Goal: Task Accomplishment & Management: Complete application form

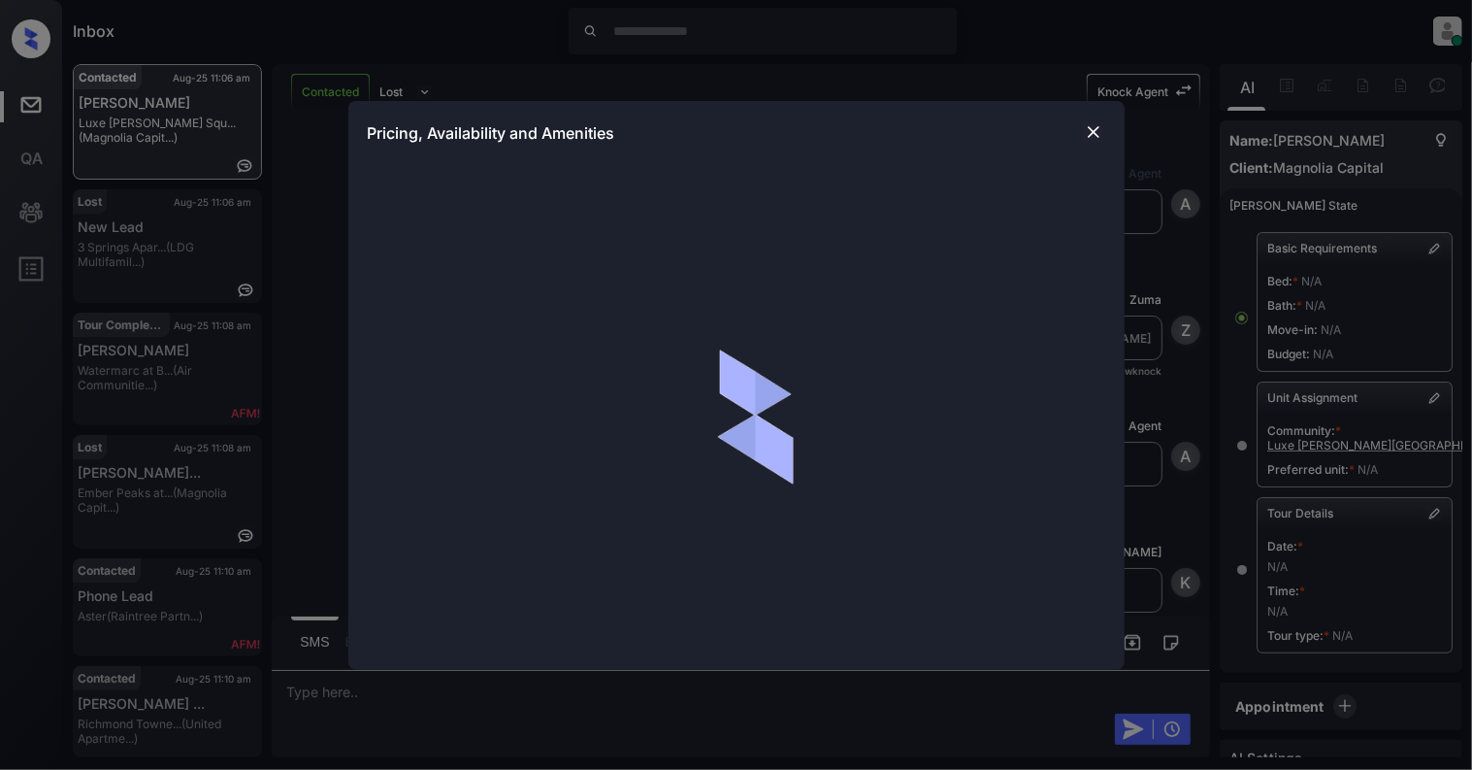
scroll to position [555, 0]
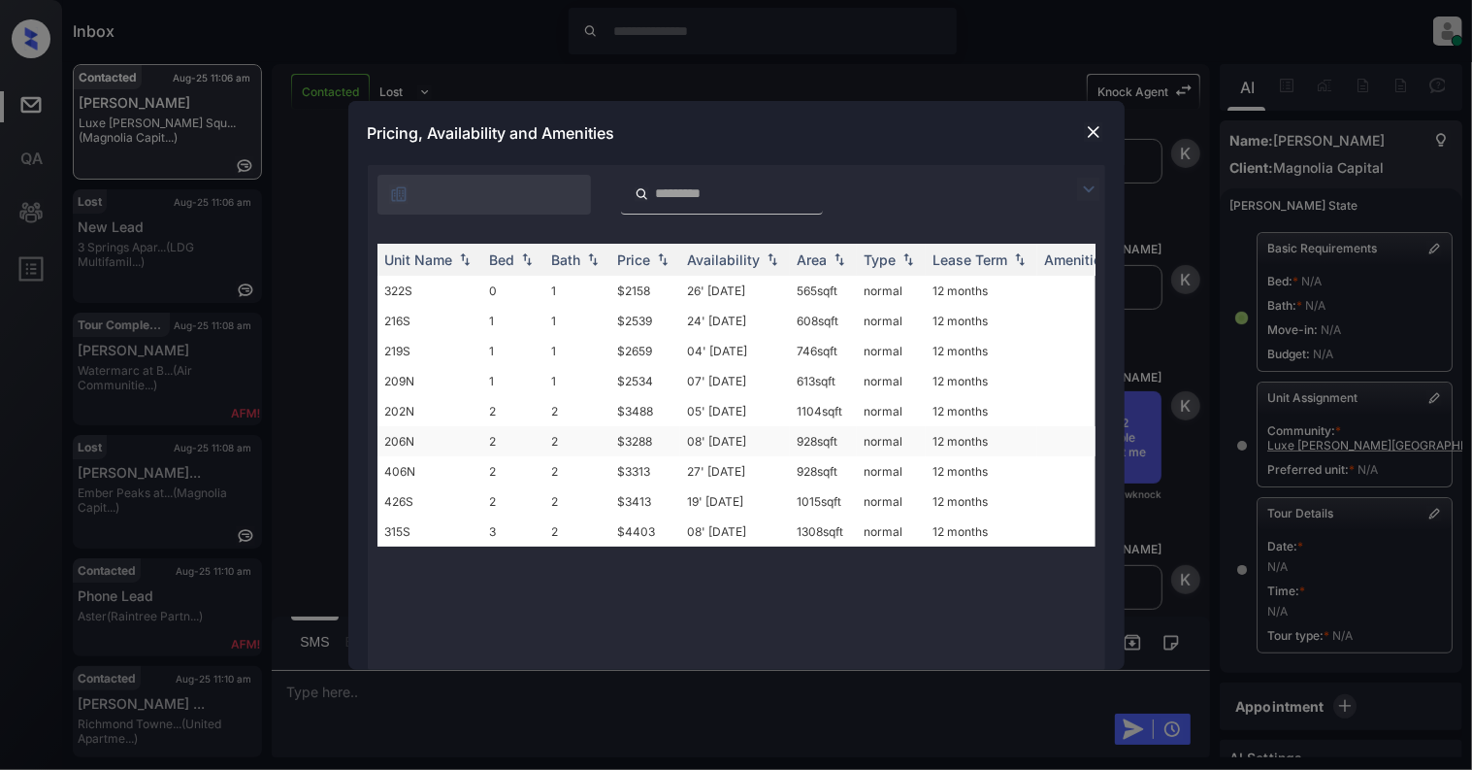
click at [394, 435] on td "206N" at bounding box center [430, 441] width 105 height 30
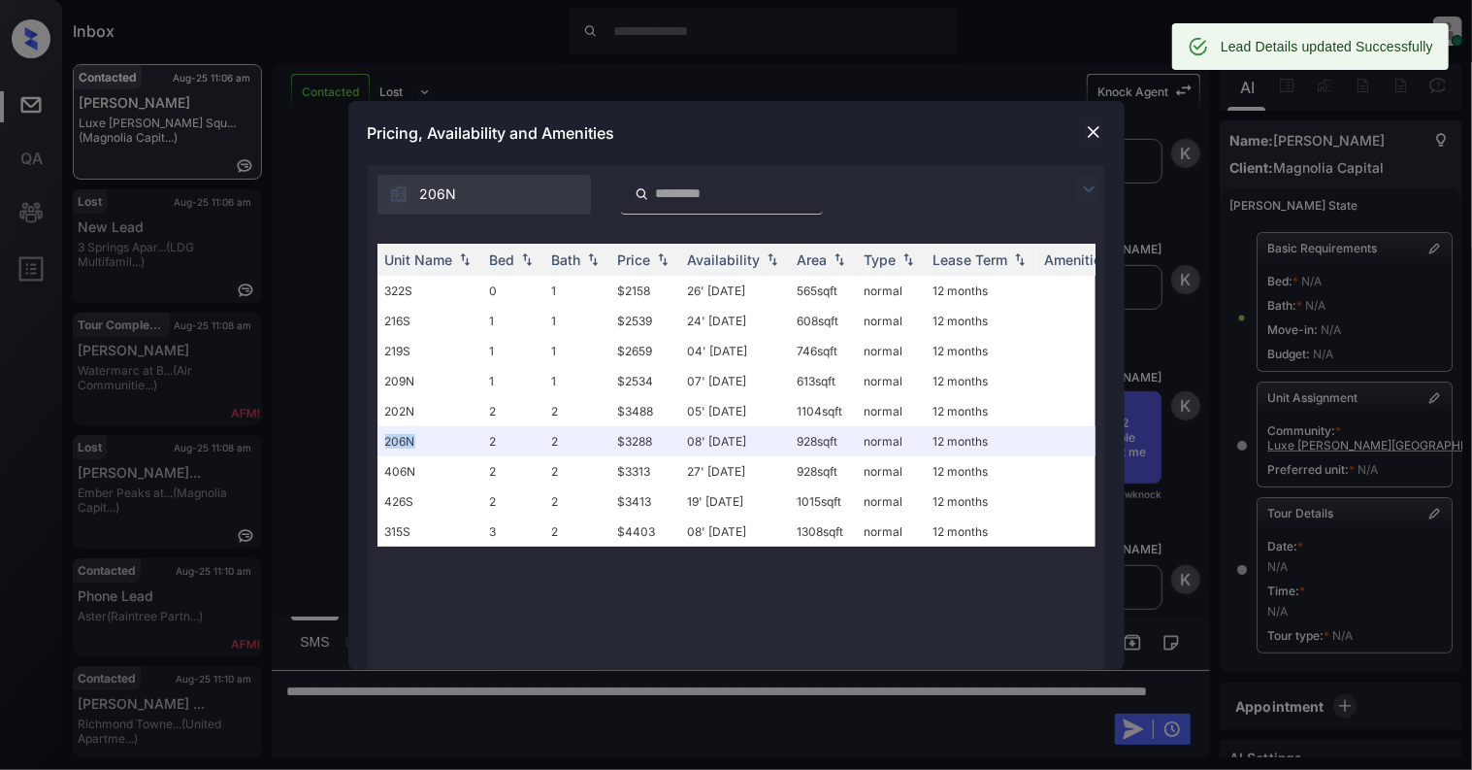
click at [1091, 128] on img at bounding box center [1093, 131] width 19 height 19
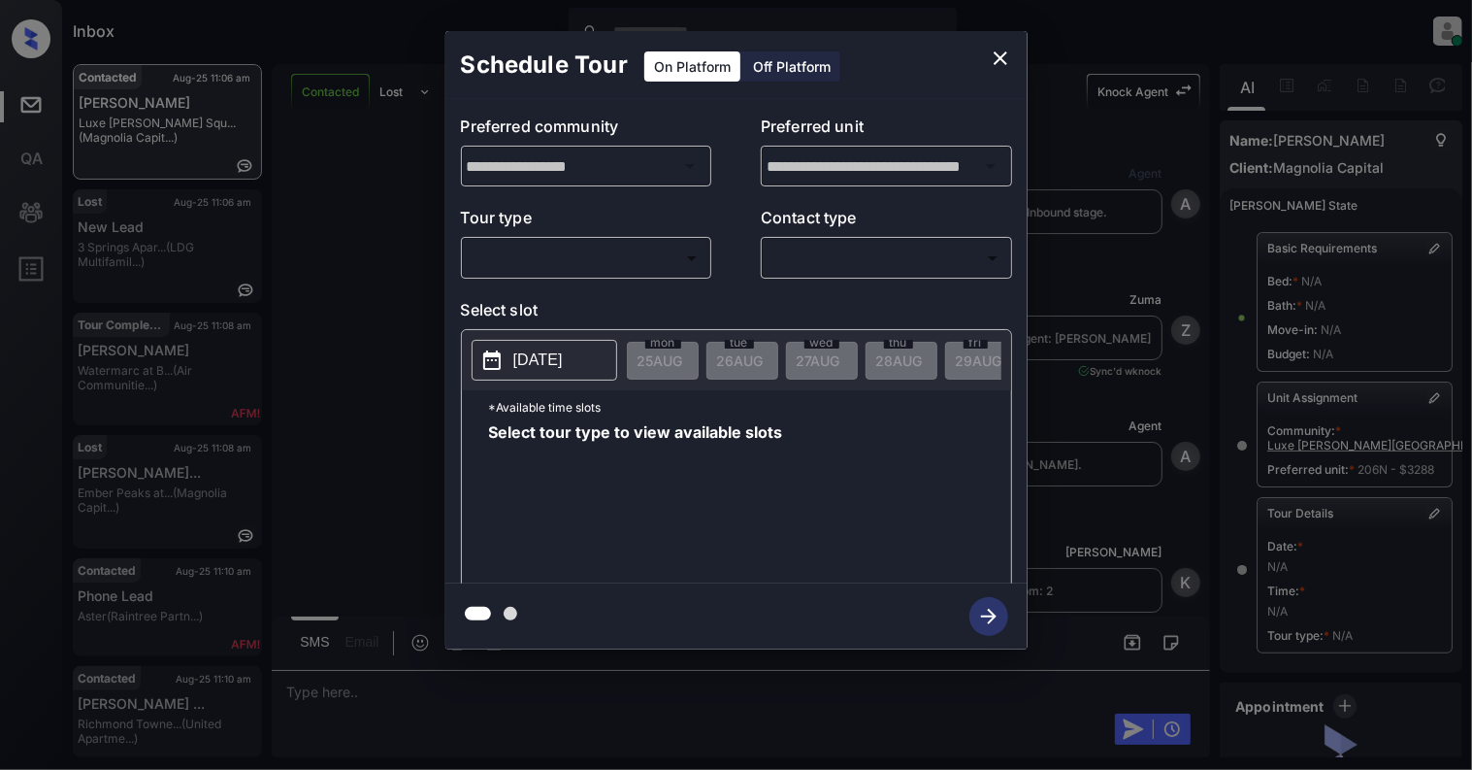
scroll to position [219, 0]
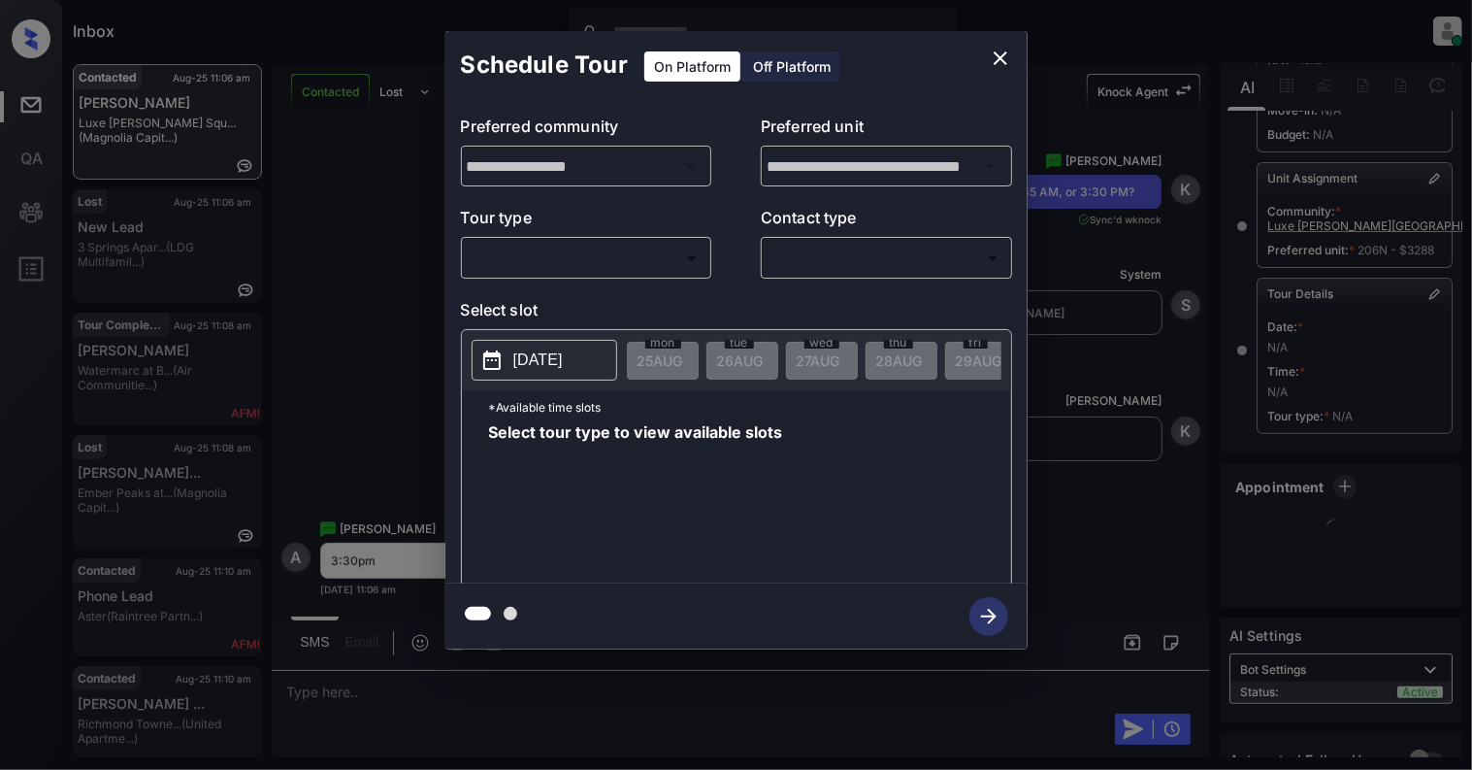
click at [610, 264] on body "Inbox Cynthia Montañez Online Set yourself offline Set yourself on break Profil…" at bounding box center [736, 385] width 1472 height 770
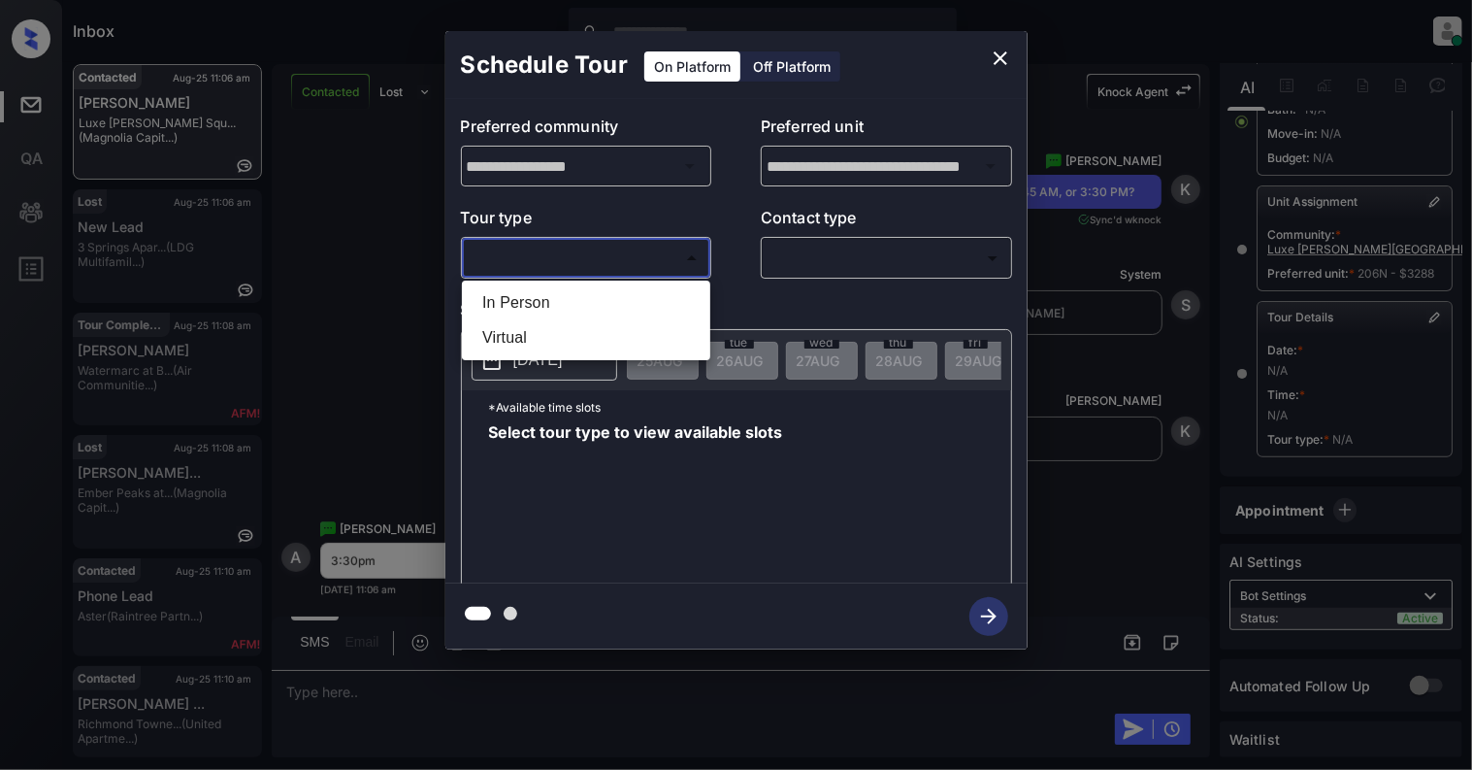
click at [525, 296] on li "In Person" at bounding box center [586, 302] width 239 height 35
type input "********"
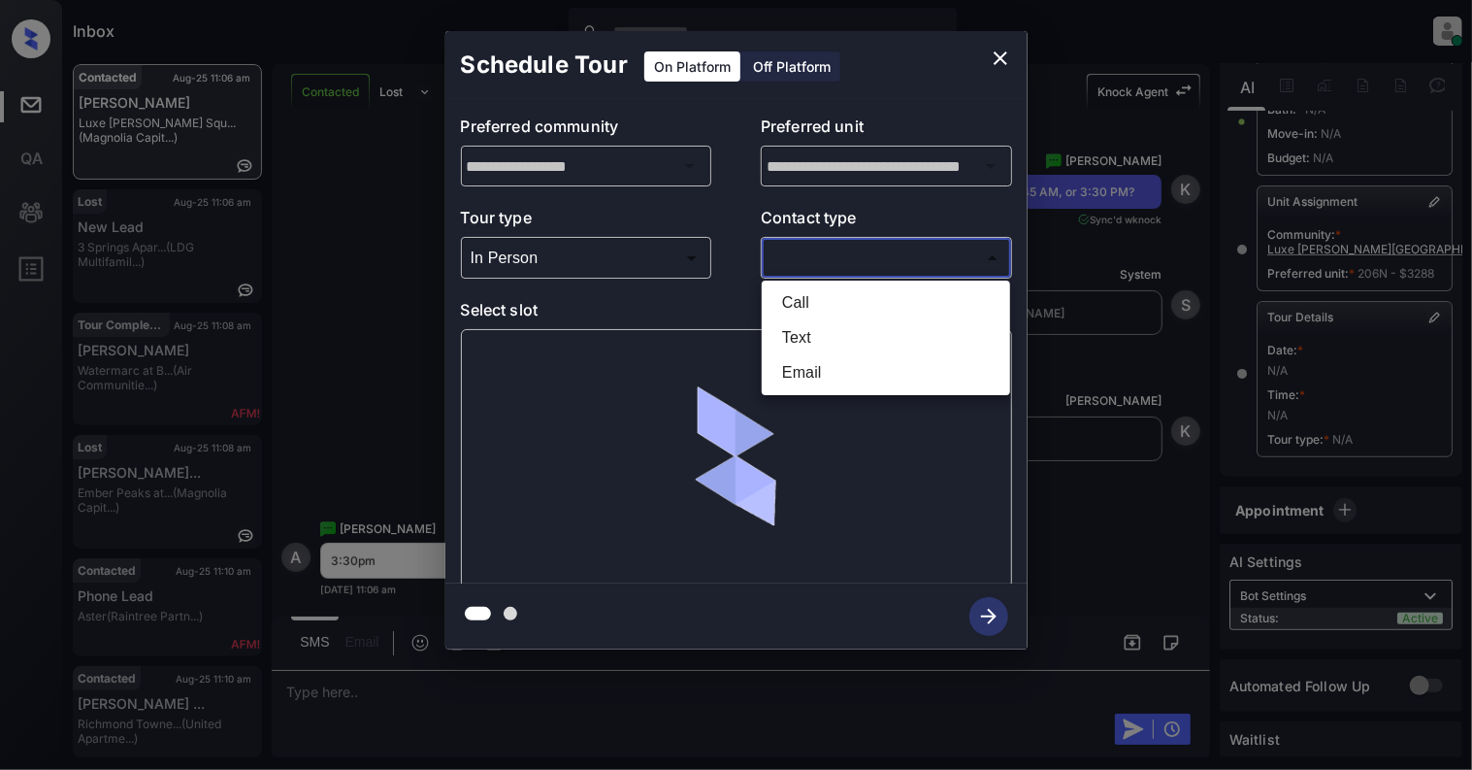
click at [929, 256] on body "Inbox Cynthia Montañez Online Set yourself offline Set yourself on break Profil…" at bounding box center [736, 385] width 1472 height 770
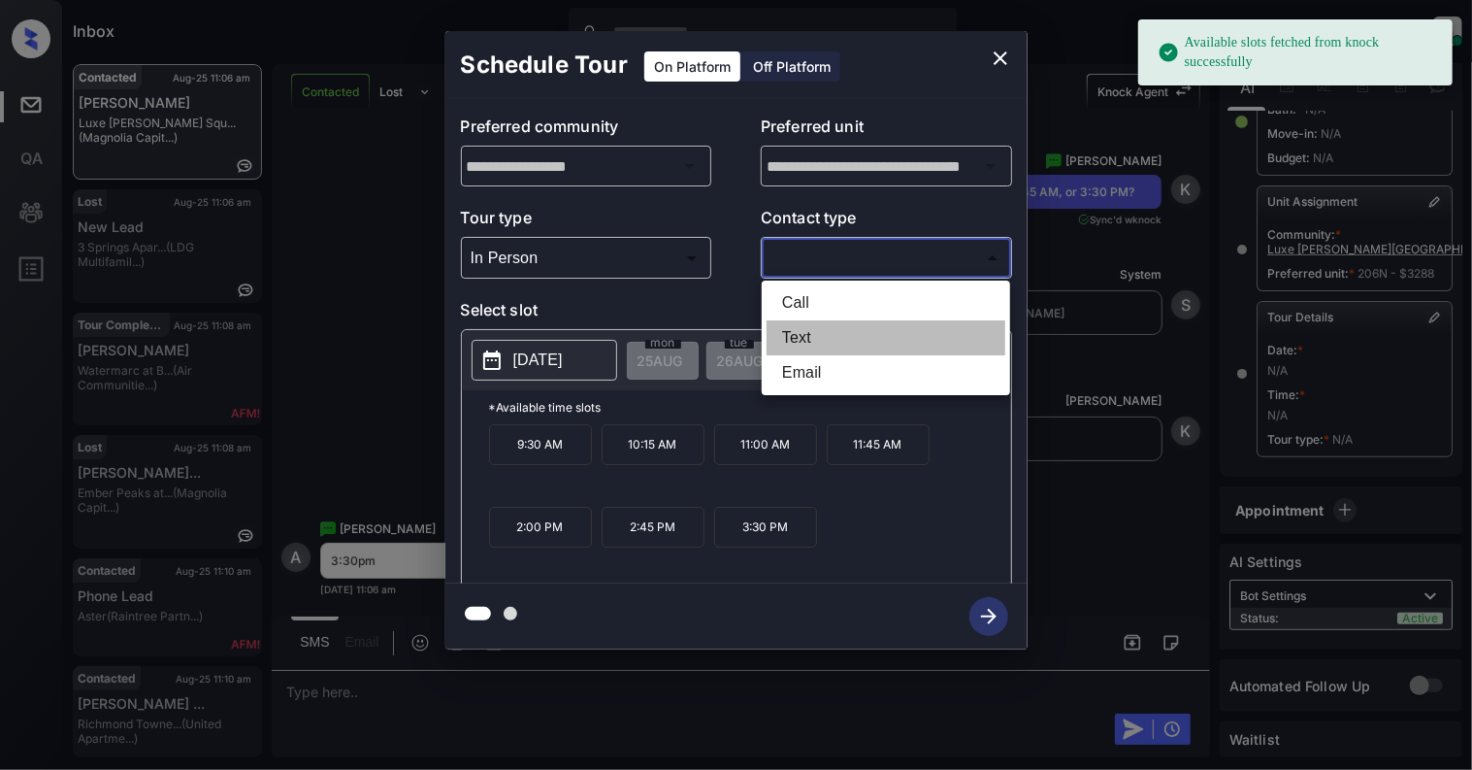
click at [788, 342] on li "Text" at bounding box center [886, 337] width 239 height 35
type input "****"
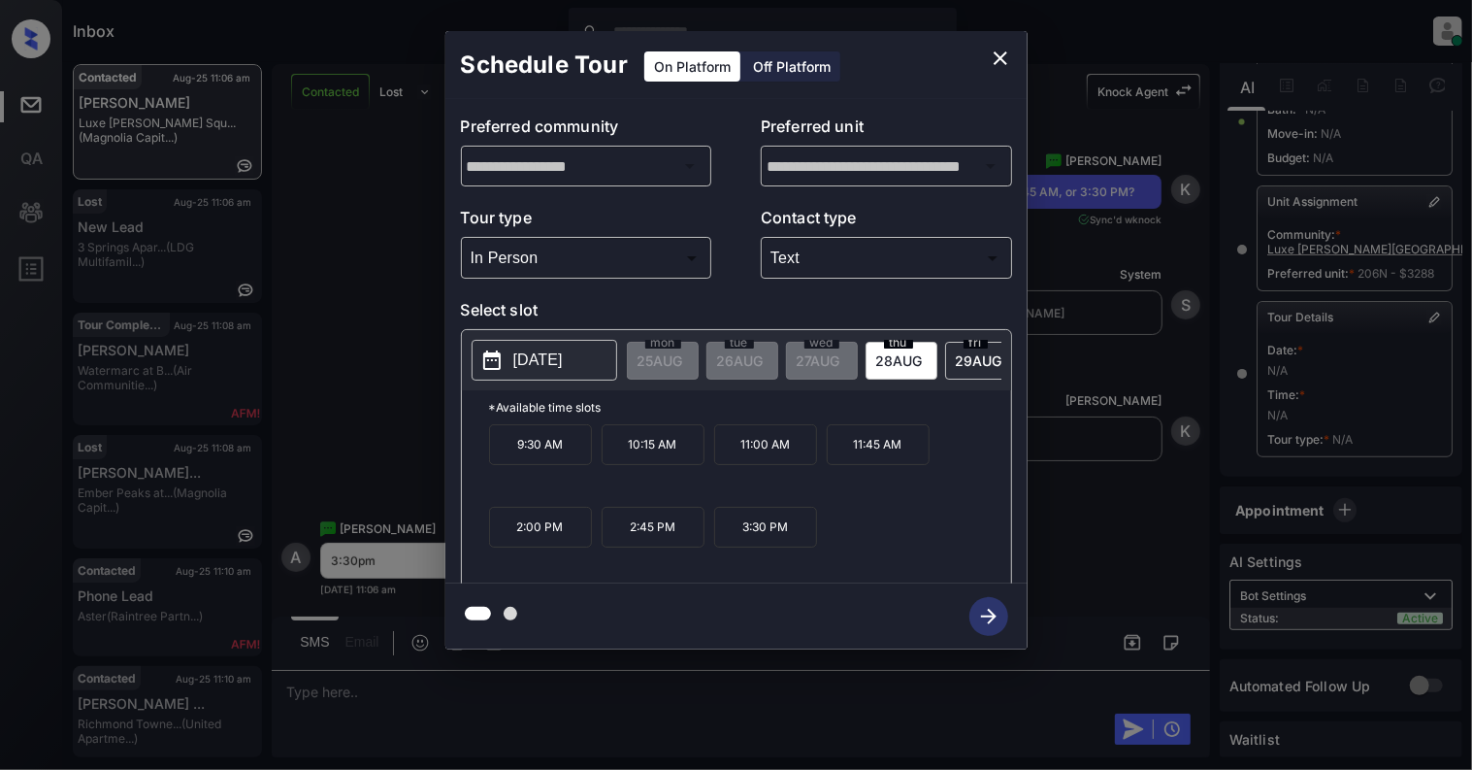
click at [738, 542] on p "3:30 PM" at bounding box center [765, 527] width 103 height 41
click at [990, 607] on icon "button" at bounding box center [988, 616] width 39 height 39
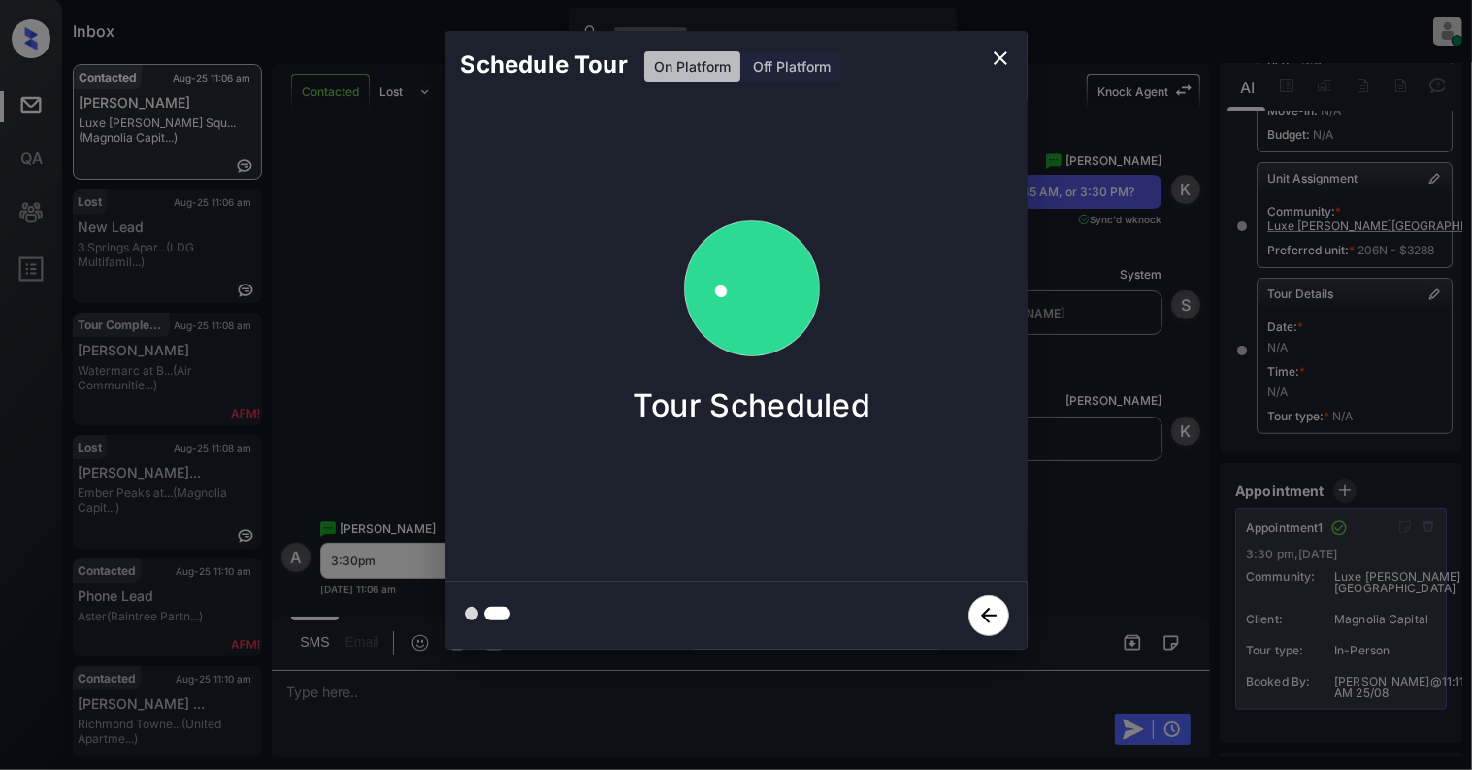
click at [1000, 58] on icon "close" at bounding box center [1000, 58] width 23 height 23
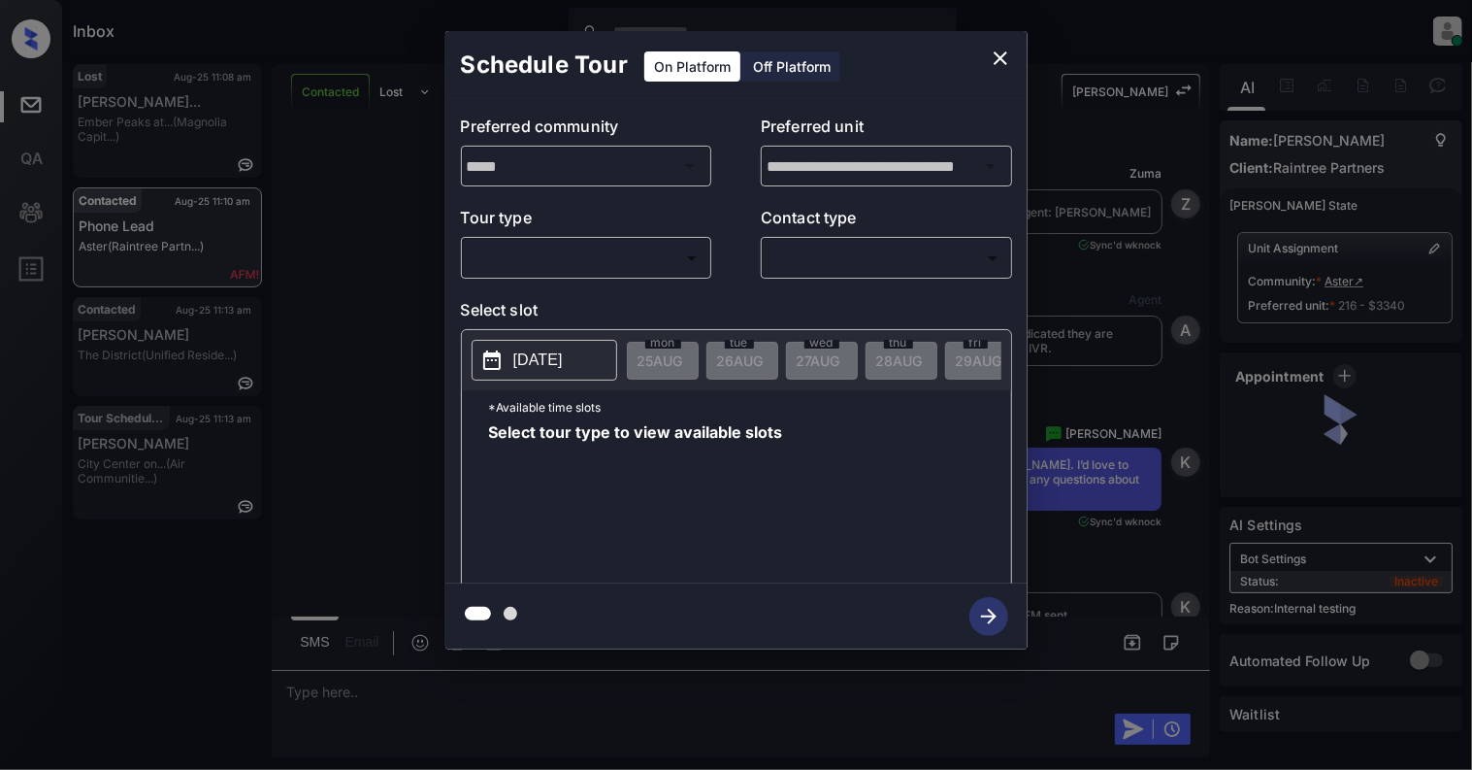
scroll to position [6246, 0]
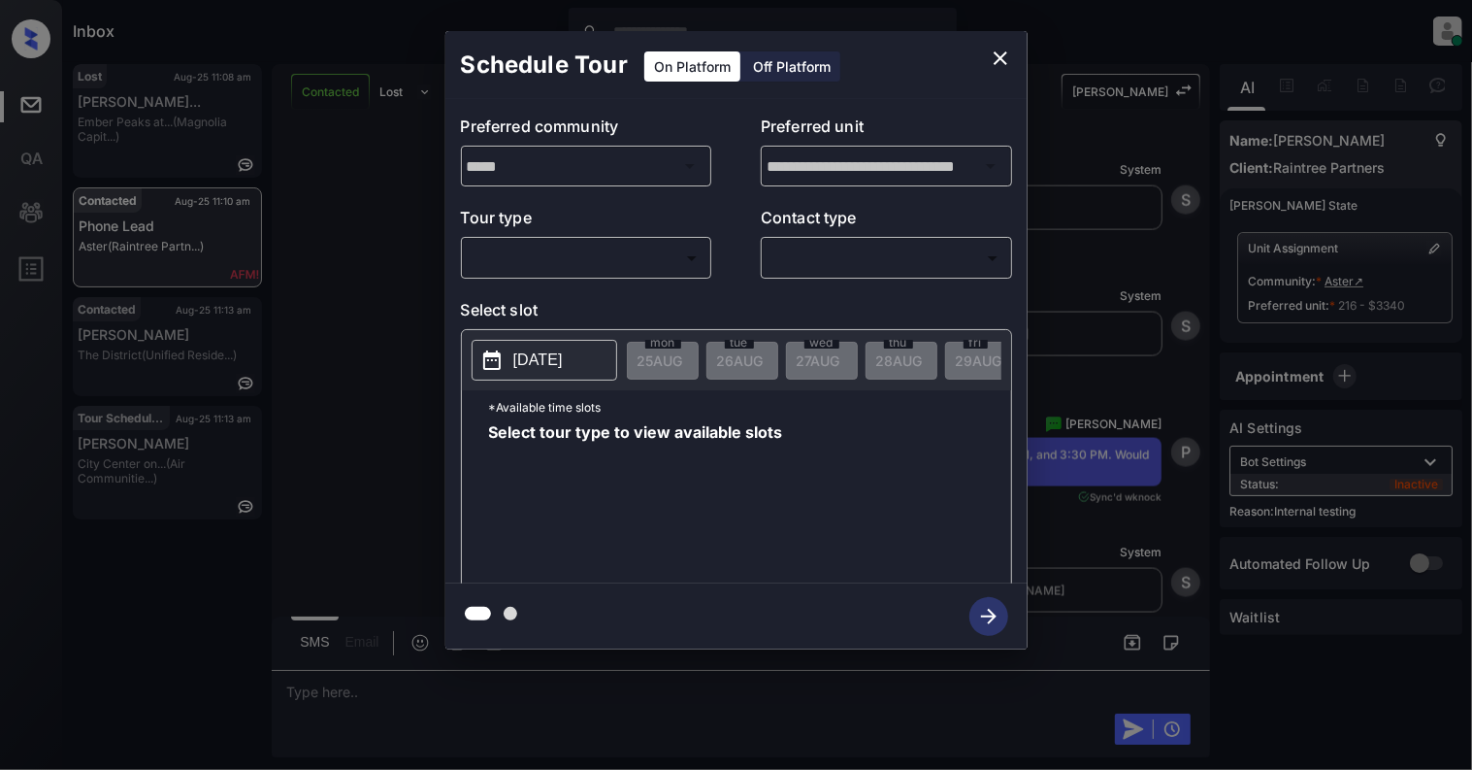
click at [575, 252] on body "Inbox Cynthia Montañez Online Set yourself offline Set yourself on break Profil…" at bounding box center [736, 385] width 1472 height 770
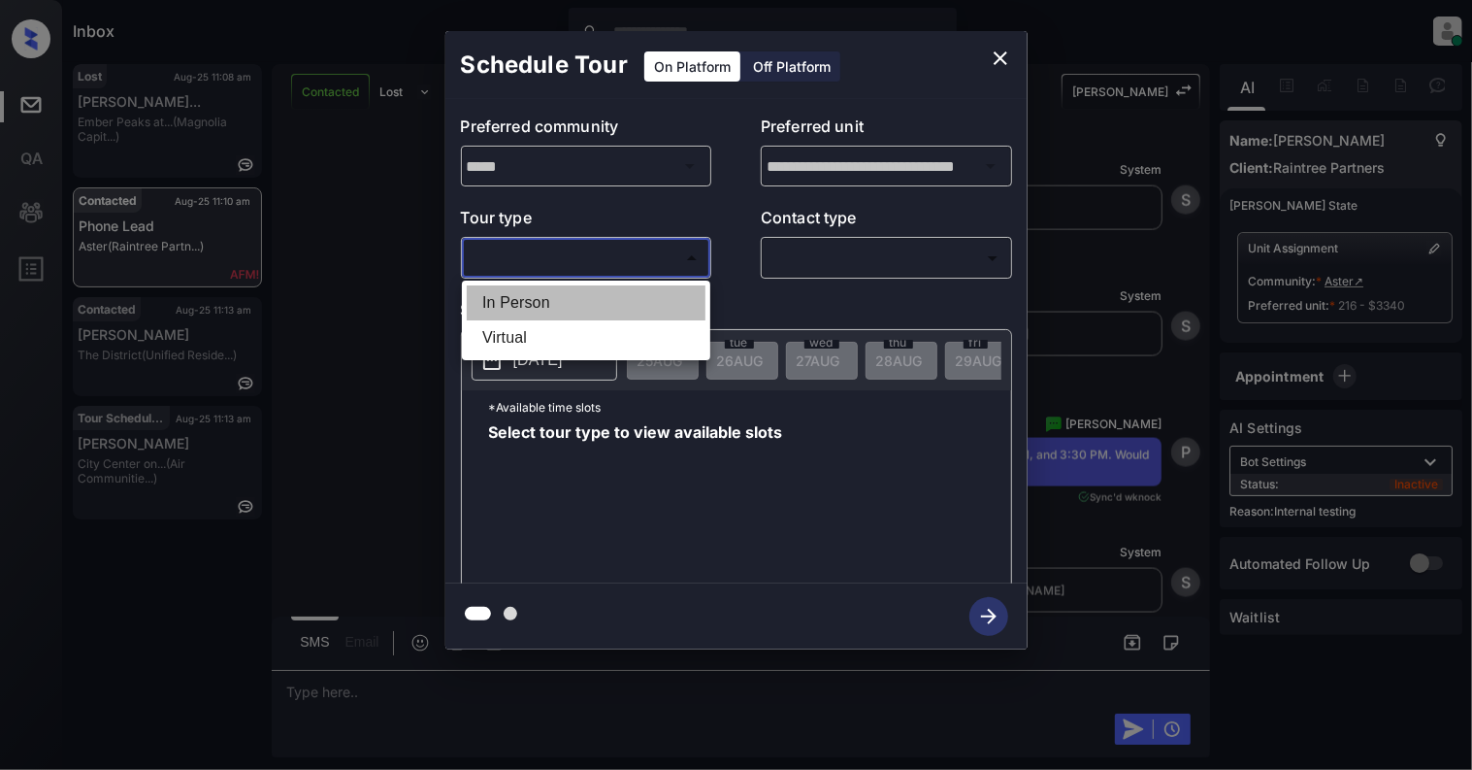
click at [576, 303] on li "In Person" at bounding box center [586, 302] width 239 height 35
type input "********"
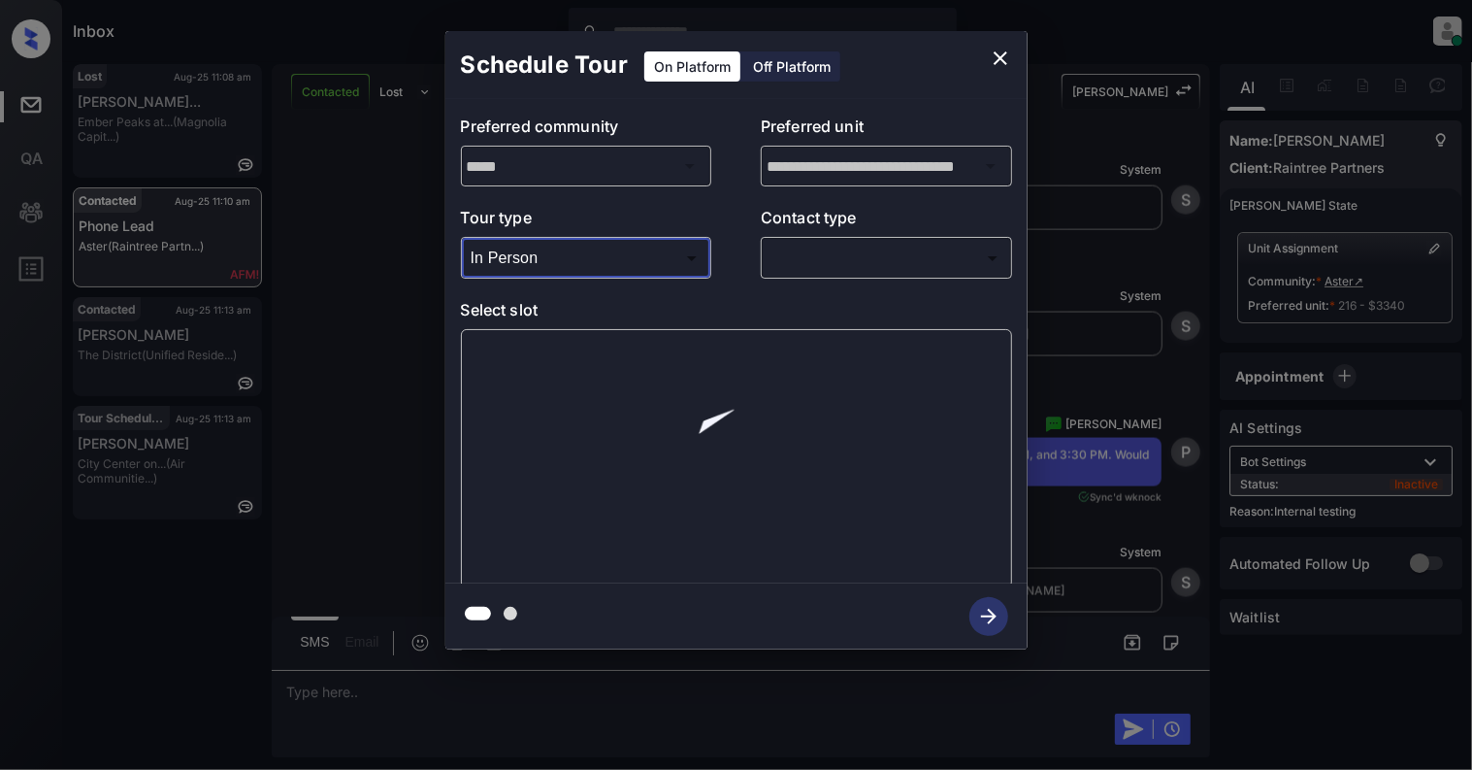
click at [893, 261] on body "Inbox Cynthia Montañez Online Set yourself offline Set yourself on break Profil…" at bounding box center [736, 385] width 1472 height 770
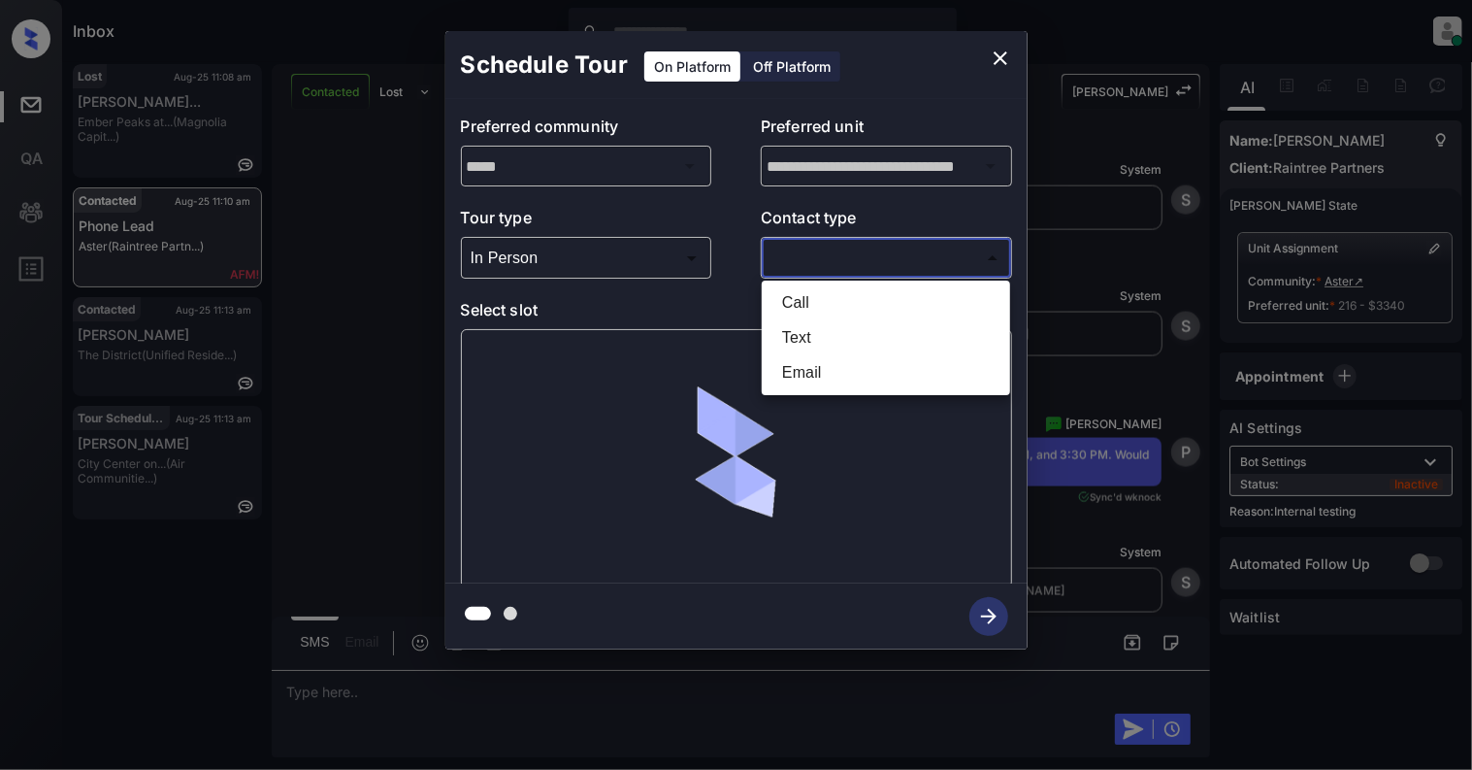
click at [831, 331] on li "Text" at bounding box center [886, 337] width 239 height 35
type input "****"
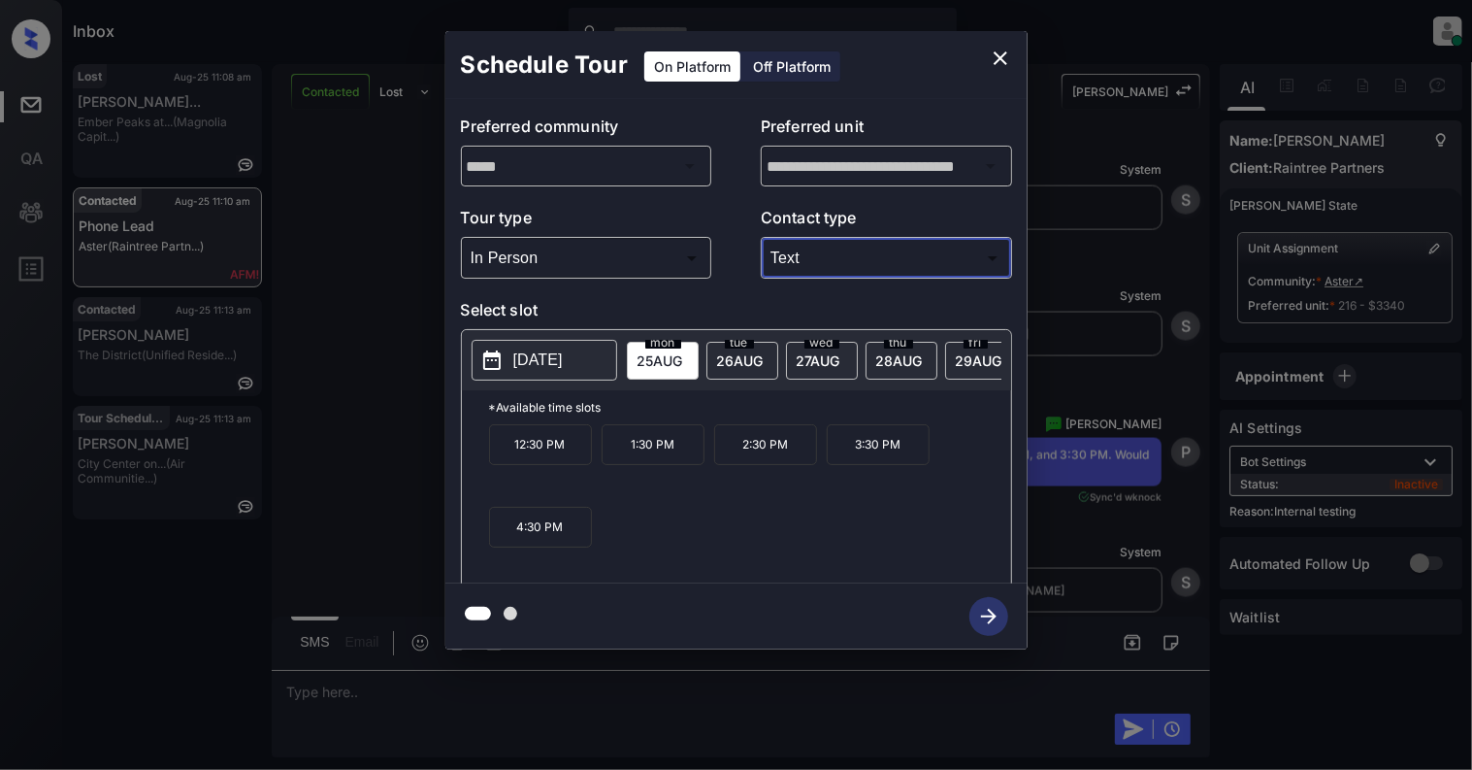
click at [998, 59] on icon "close" at bounding box center [1001, 58] width 14 height 14
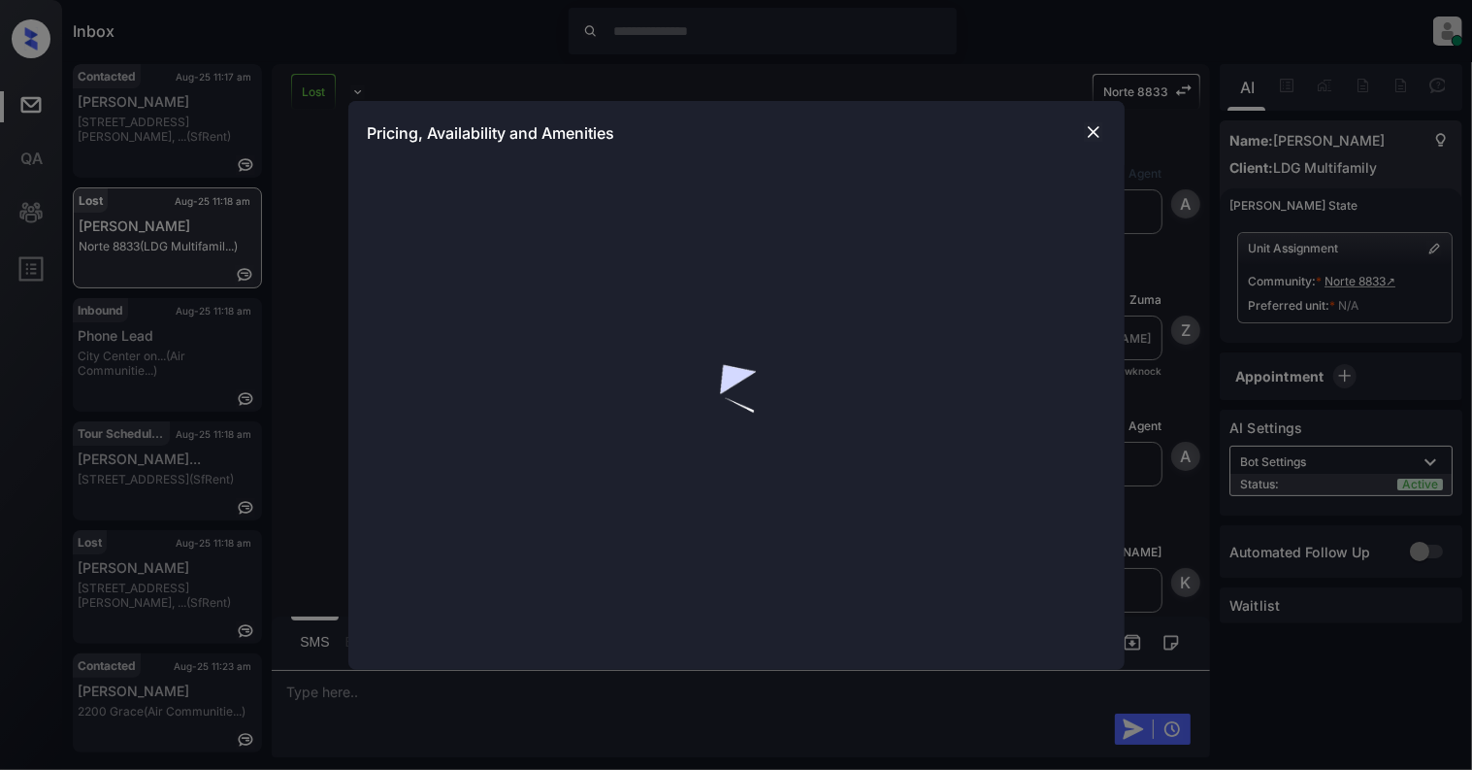
scroll to position [9906, 0]
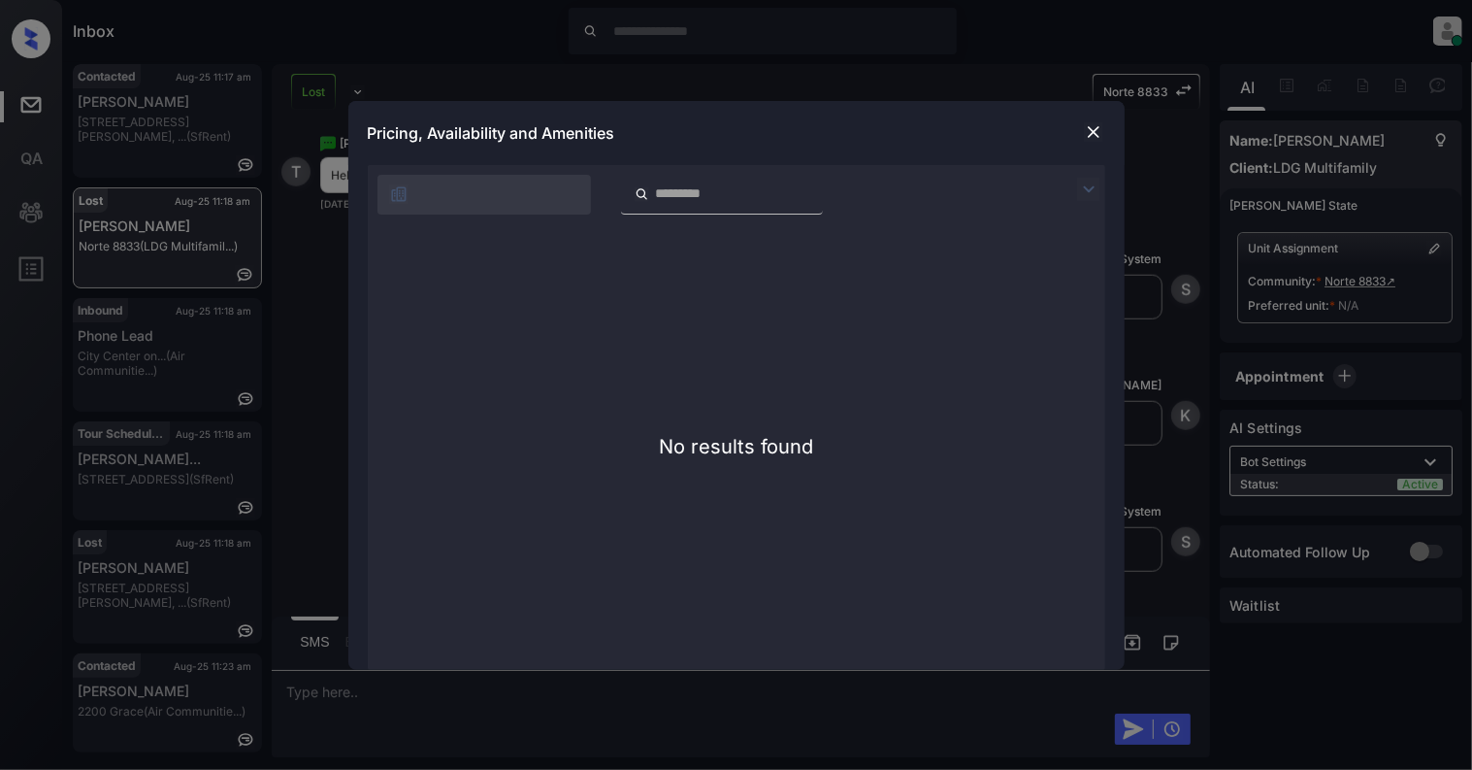
click at [1092, 137] on img at bounding box center [1093, 131] width 19 height 19
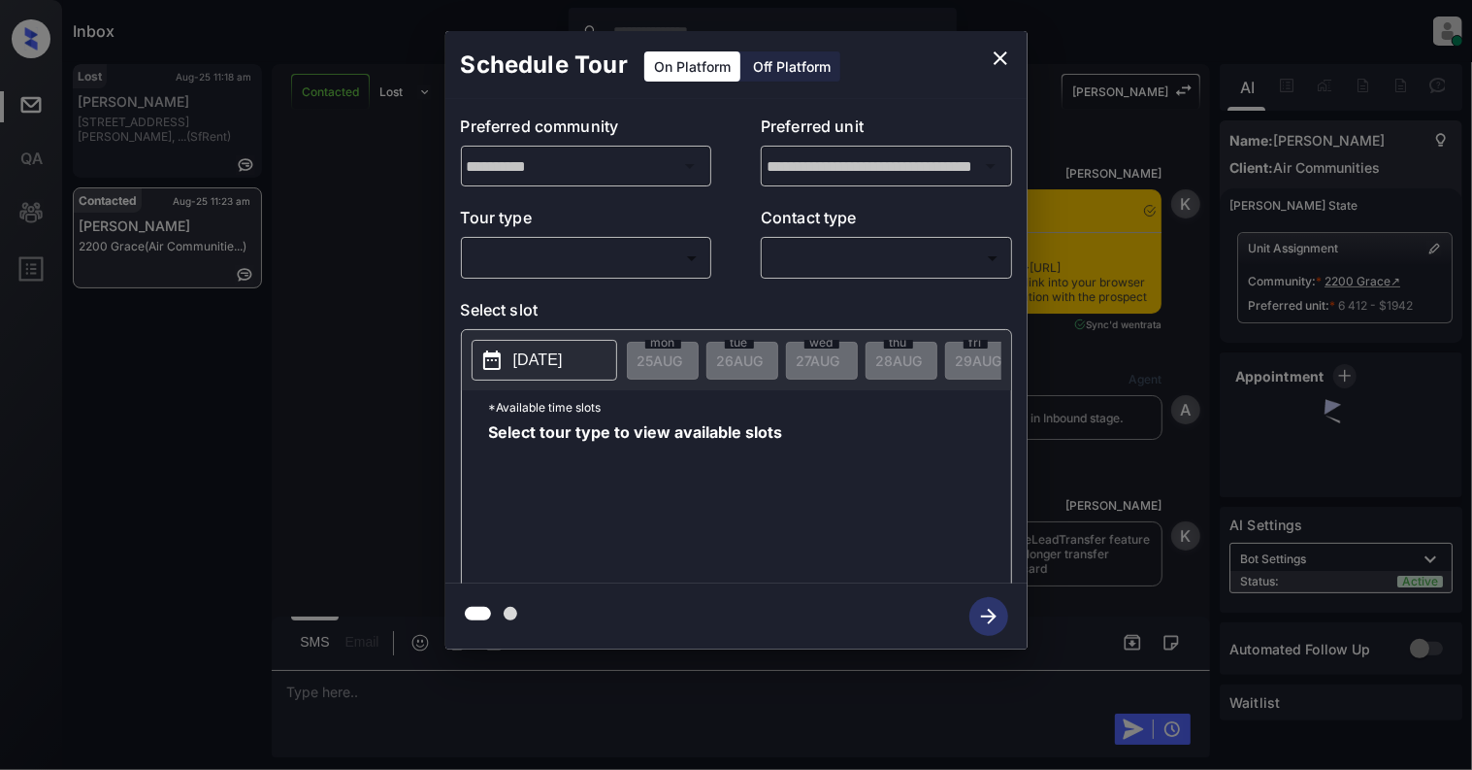
scroll to position [5836, 0]
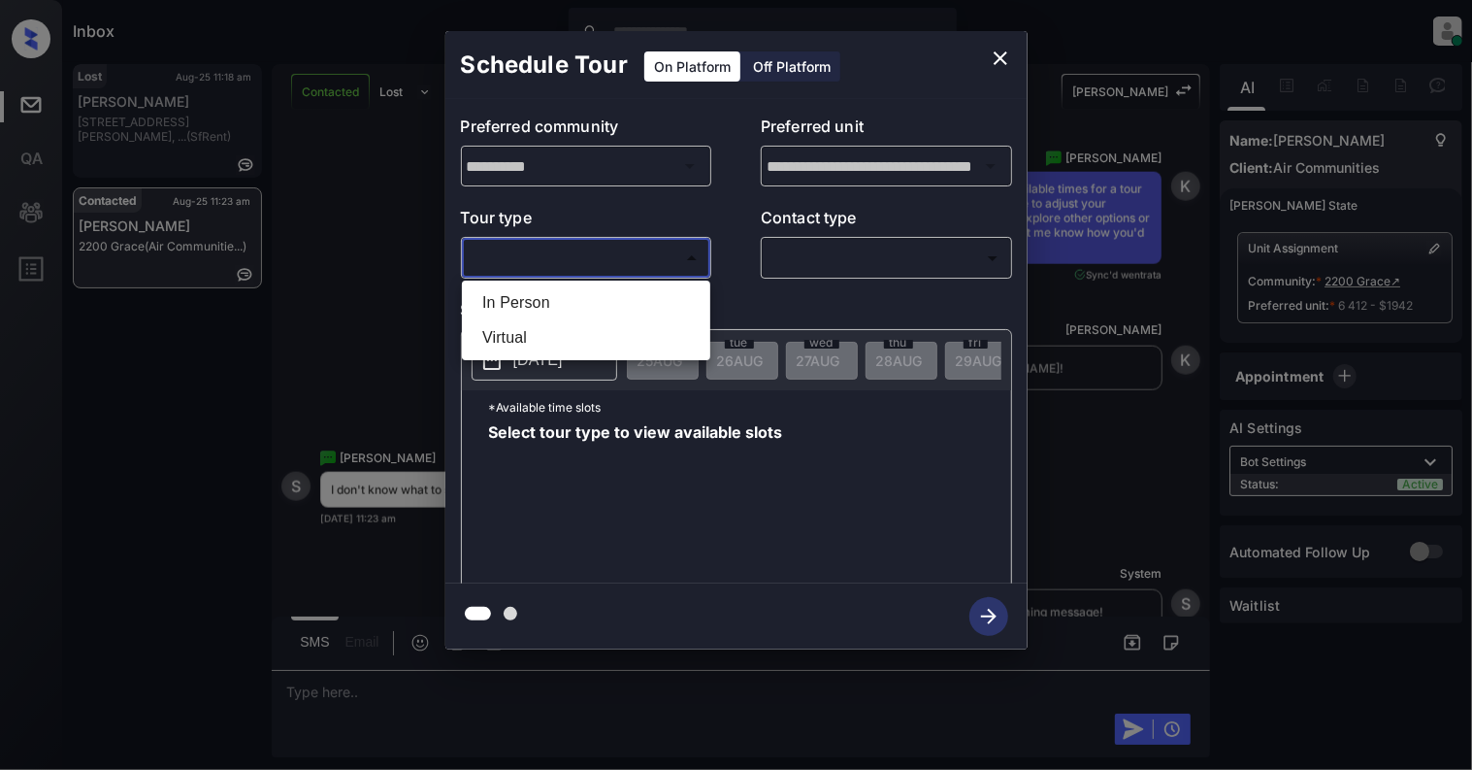
click at [571, 260] on body "Inbox [PERSON_NAME] Online Set yourself offline Set yourself on break Profile S…" at bounding box center [736, 385] width 1472 height 770
click at [994, 62] on div at bounding box center [736, 385] width 1472 height 770
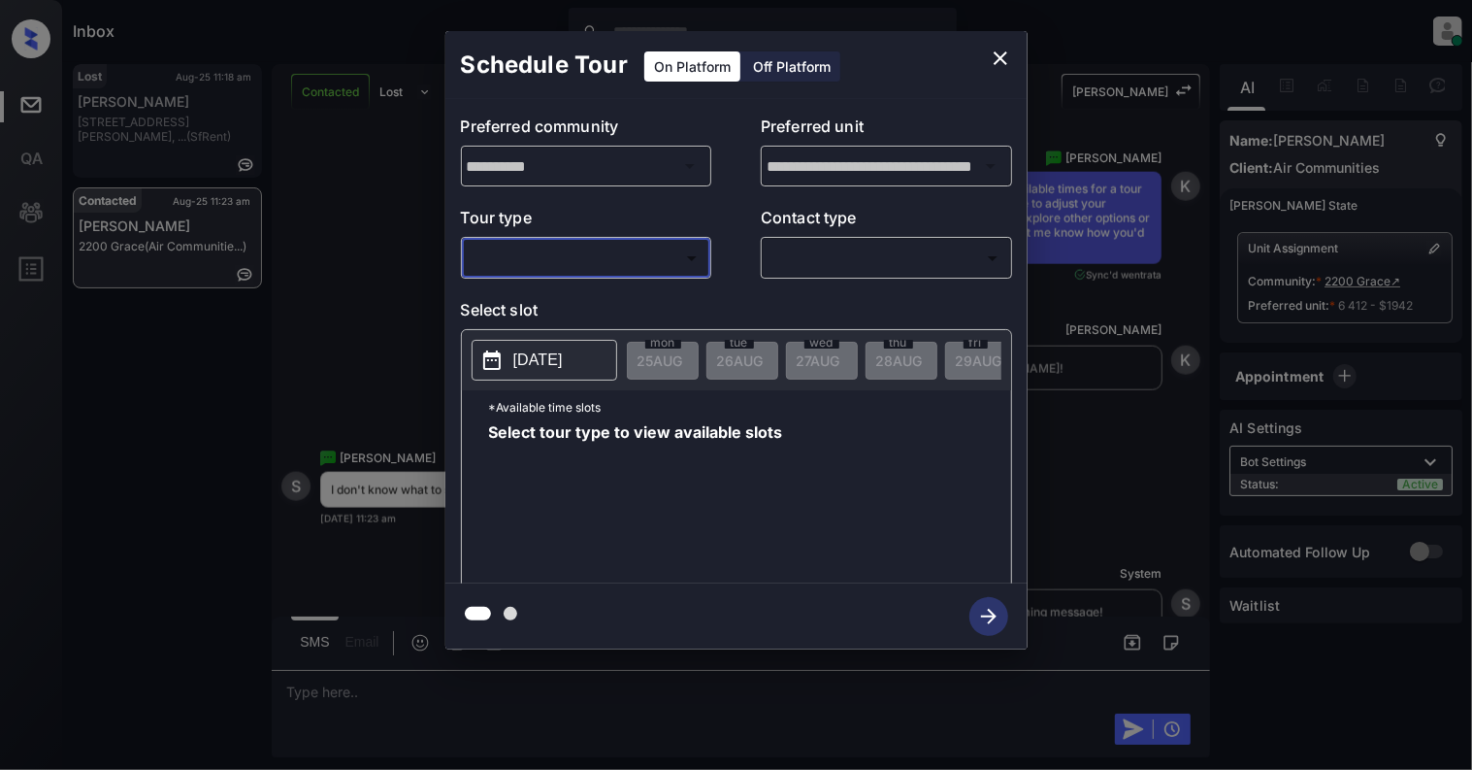
click at [1002, 66] on icon "close" at bounding box center [1000, 58] width 23 height 23
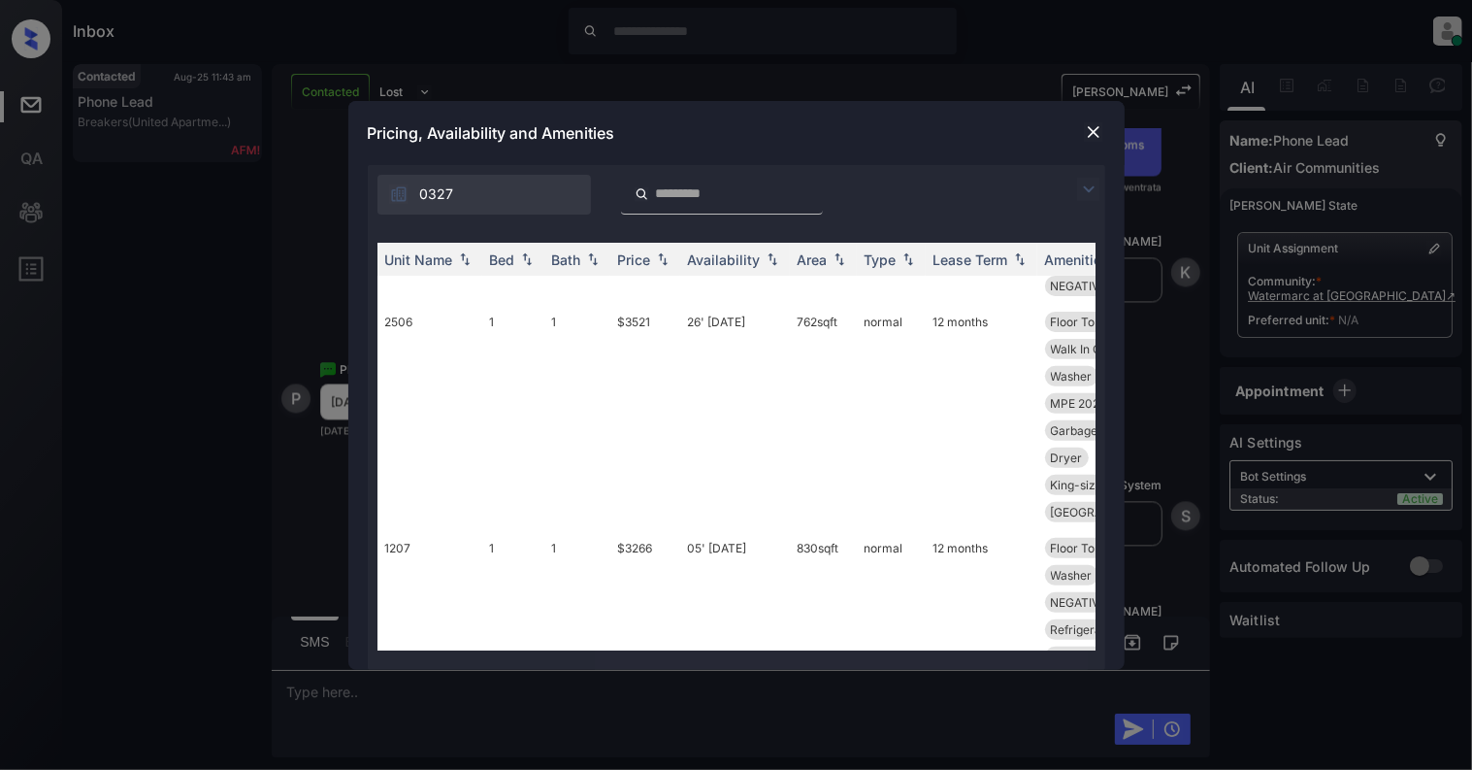
scroll to position [517, 0]
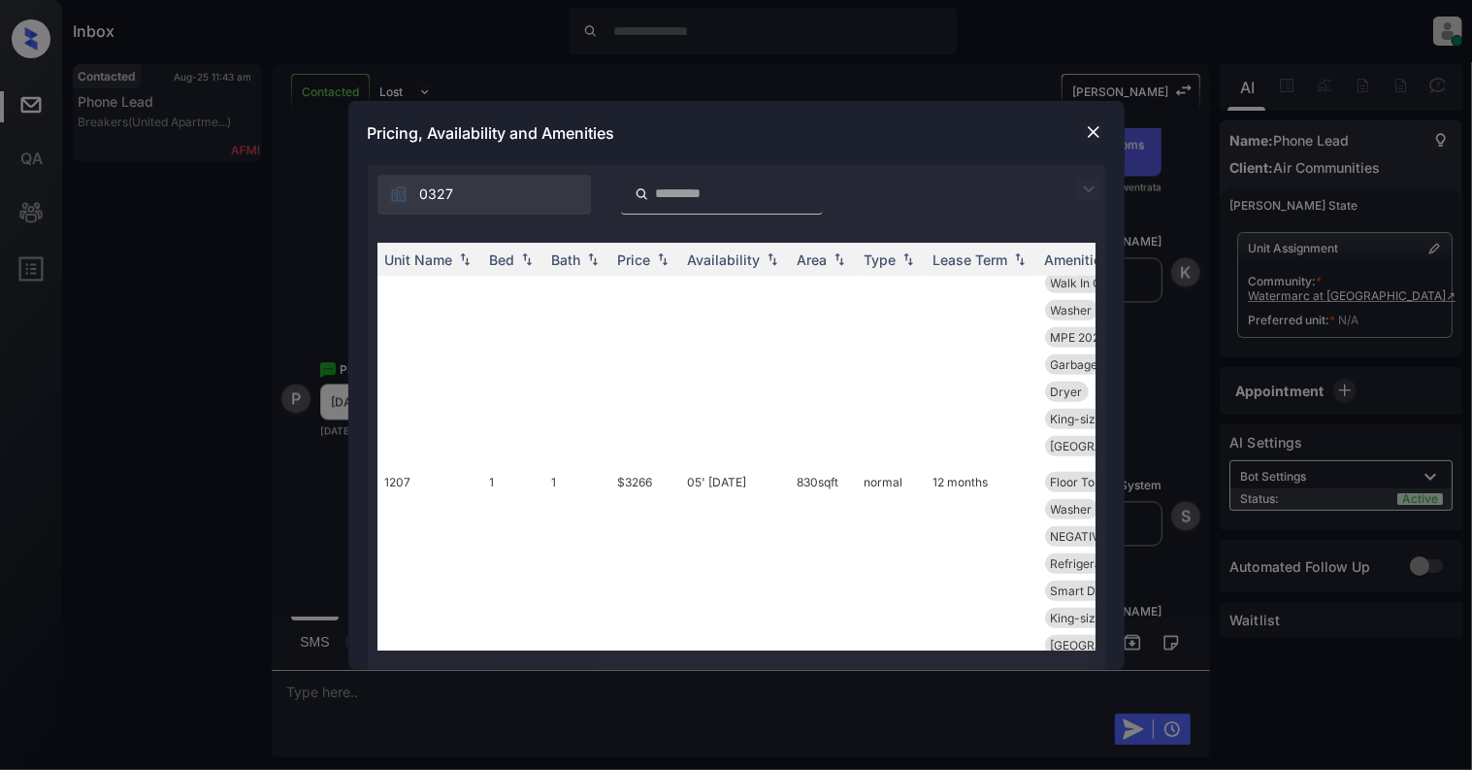
click at [1099, 120] on div at bounding box center [1093, 131] width 23 height 23
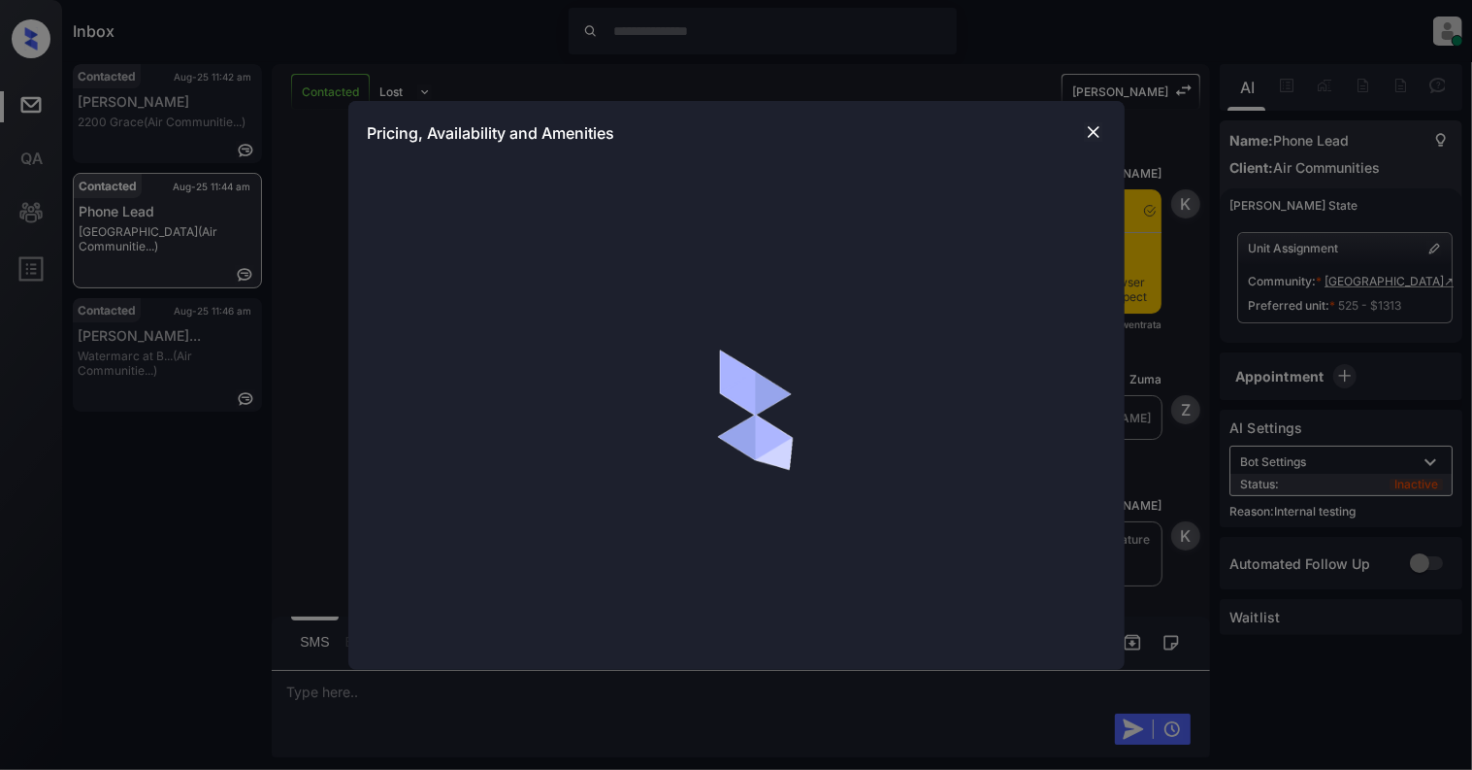
scroll to position [5161, 0]
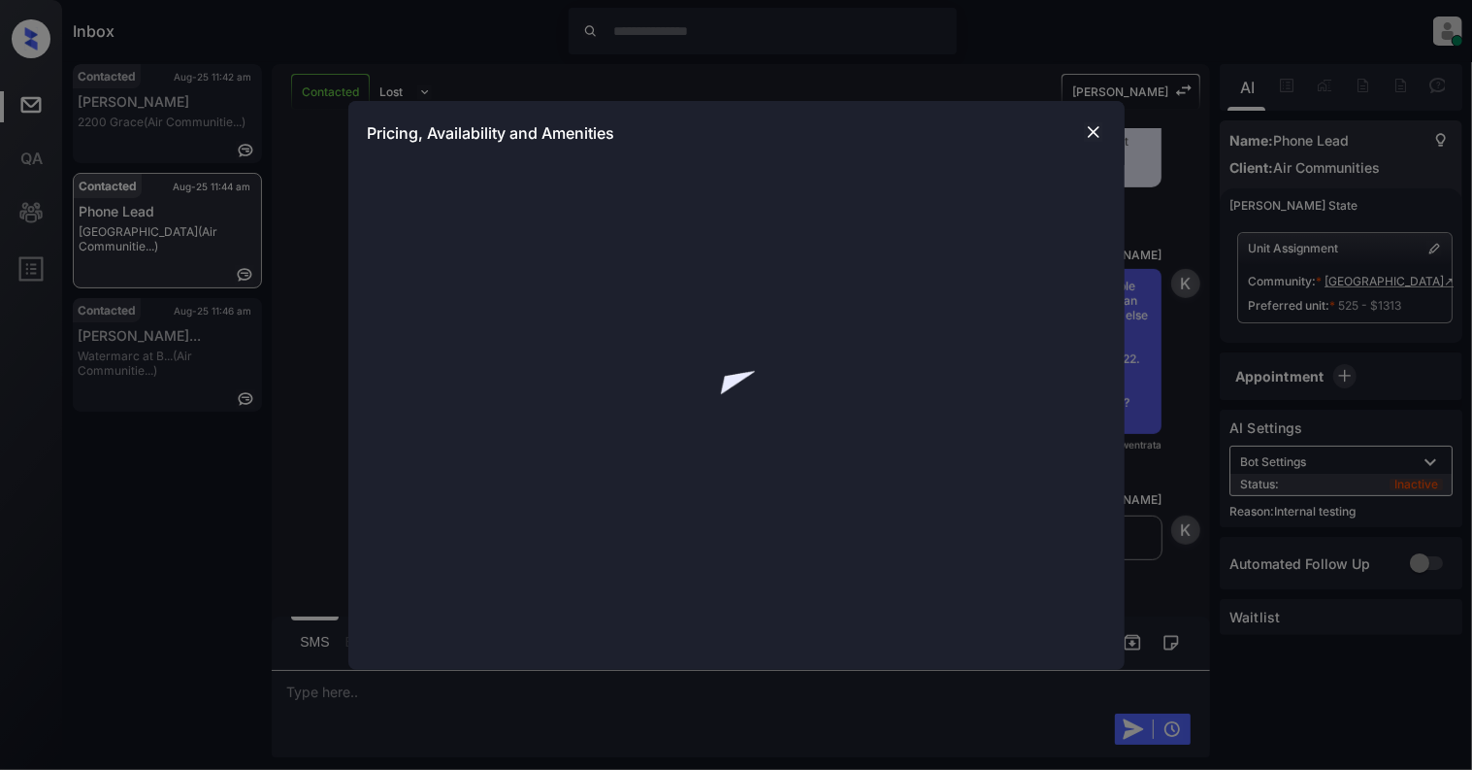
click at [1099, 130] on img at bounding box center [1093, 131] width 19 height 19
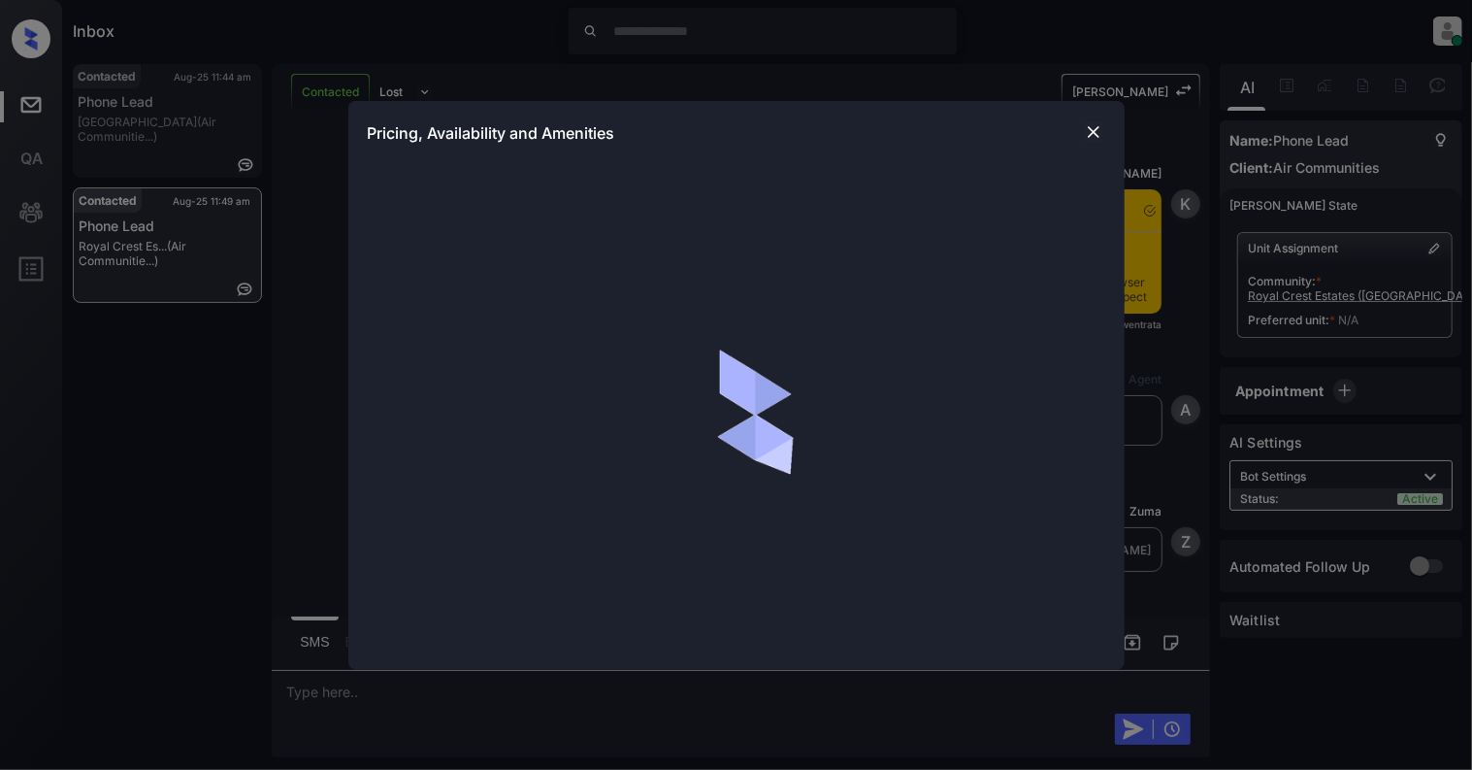
scroll to position [1829, 0]
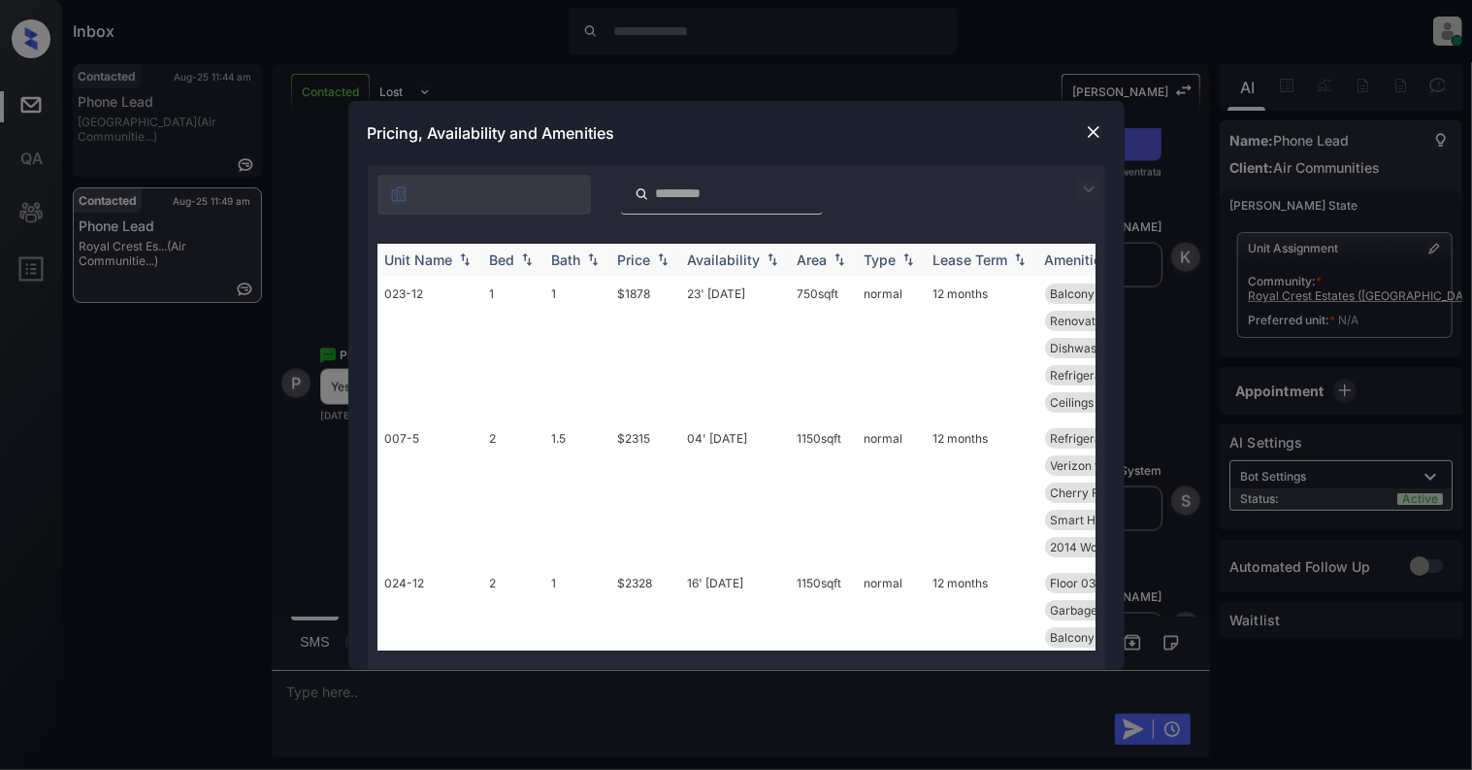
click at [529, 257] on img at bounding box center [526, 259] width 19 height 14
click at [529, 257] on img at bounding box center [526, 259] width 19 height 15
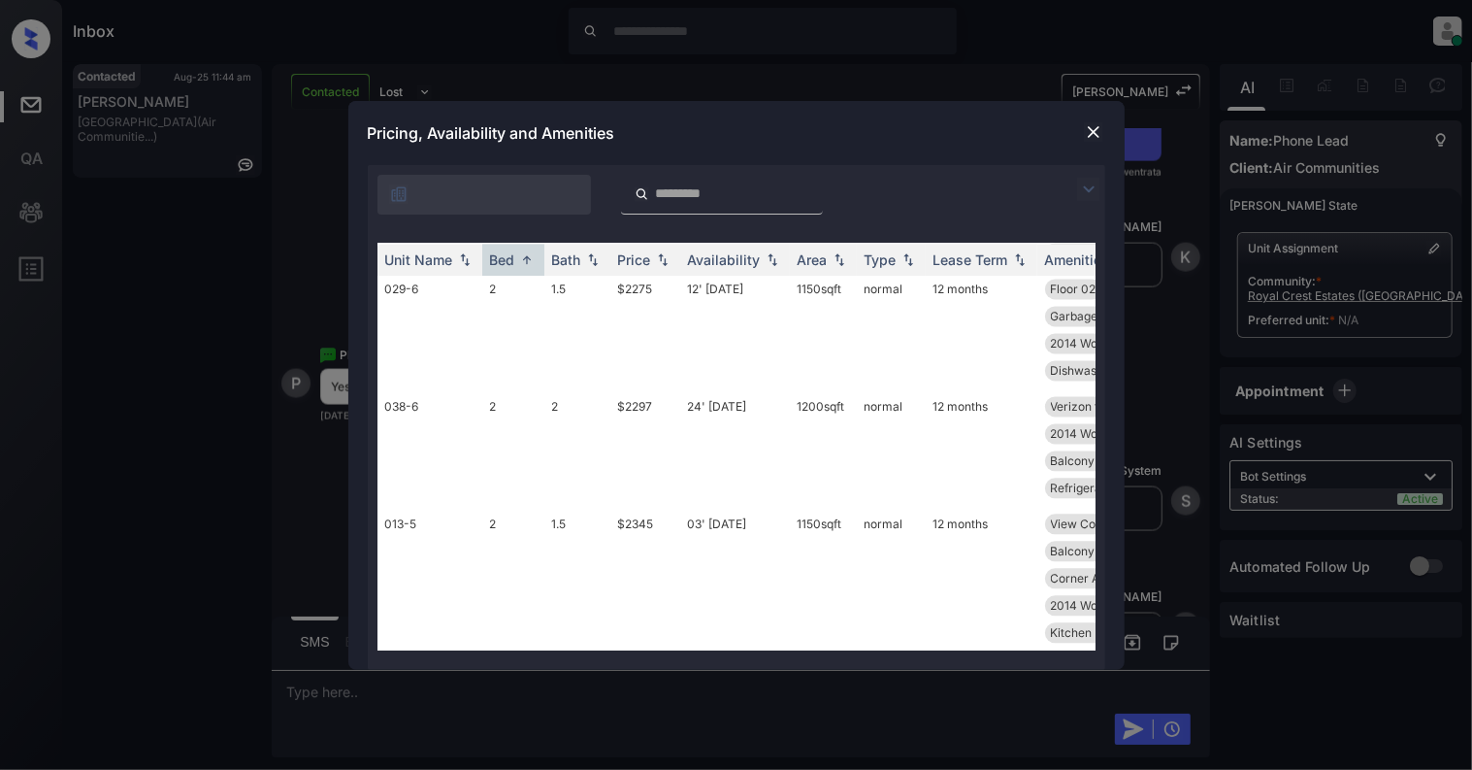
scroll to position [2628, 0]
click at [1092, 125] on img at bounding box center [1093, 131] width 19 height 19
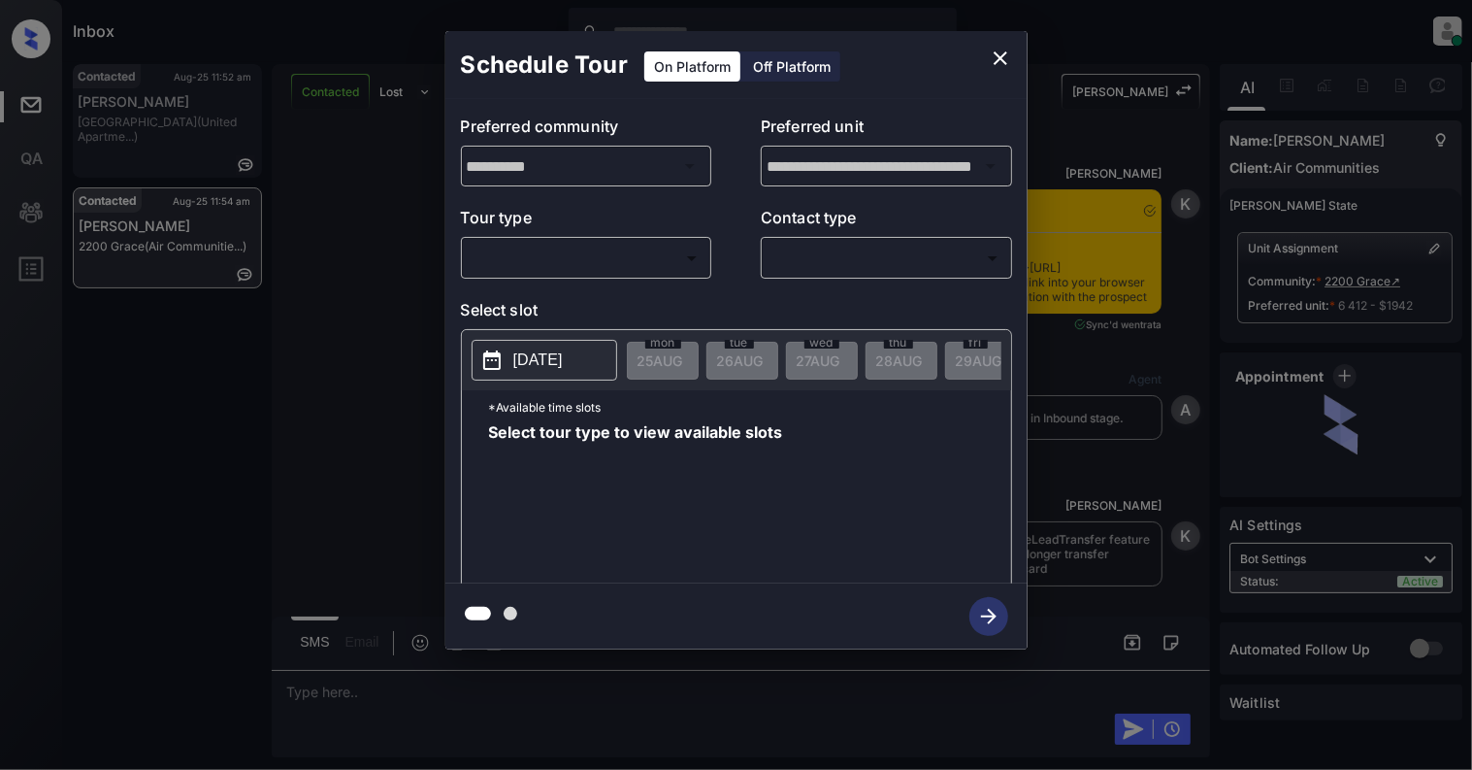
scroll to position [8241, 0]
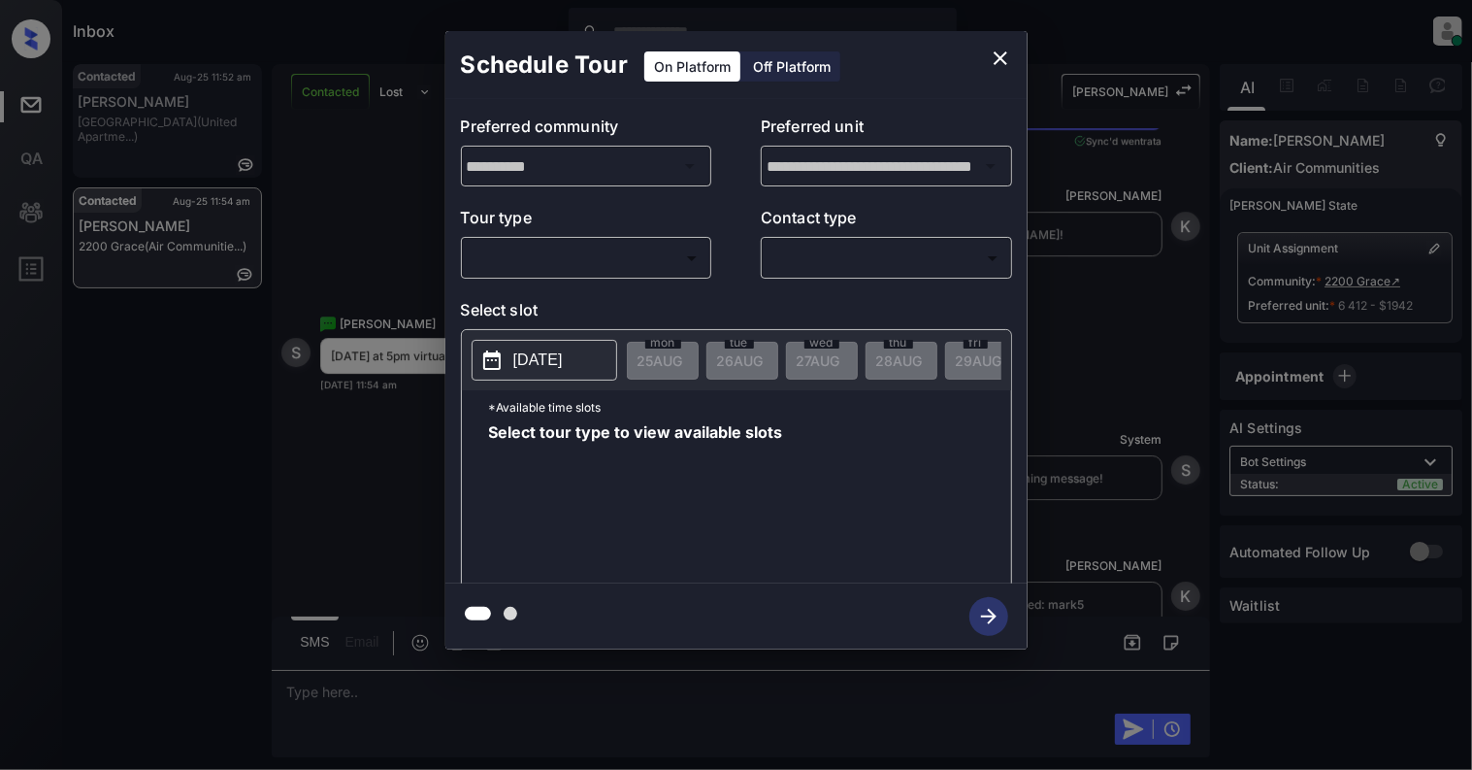
click at [509, 256] on body "Inbox [PERSON_NAME] Online Set yourself offline Set yourself on break Profile S…" at bounding box center [736, 385] width 1472 height 770
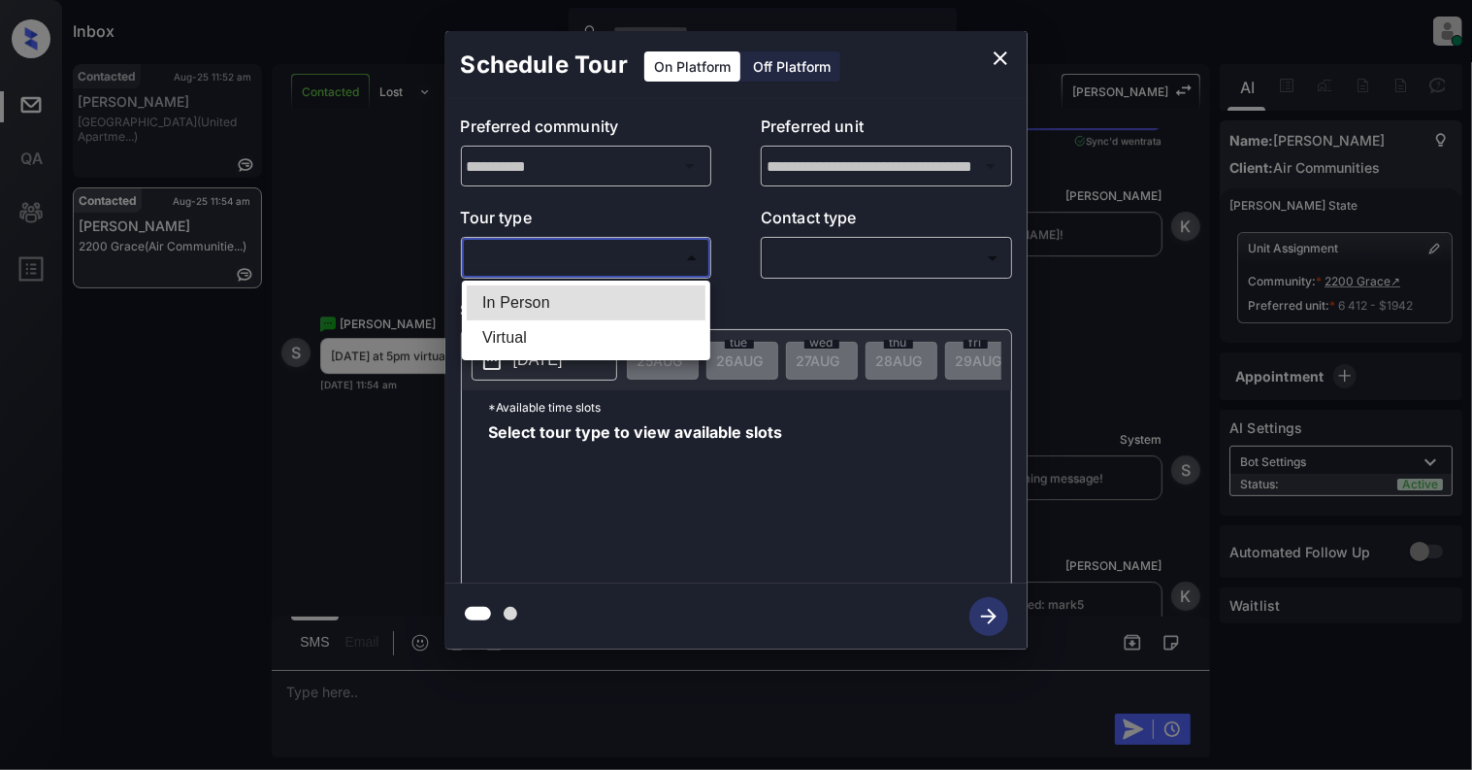
click at [551, 301] on li "In Person" at bounding box center [586, 302] width 239 height 35
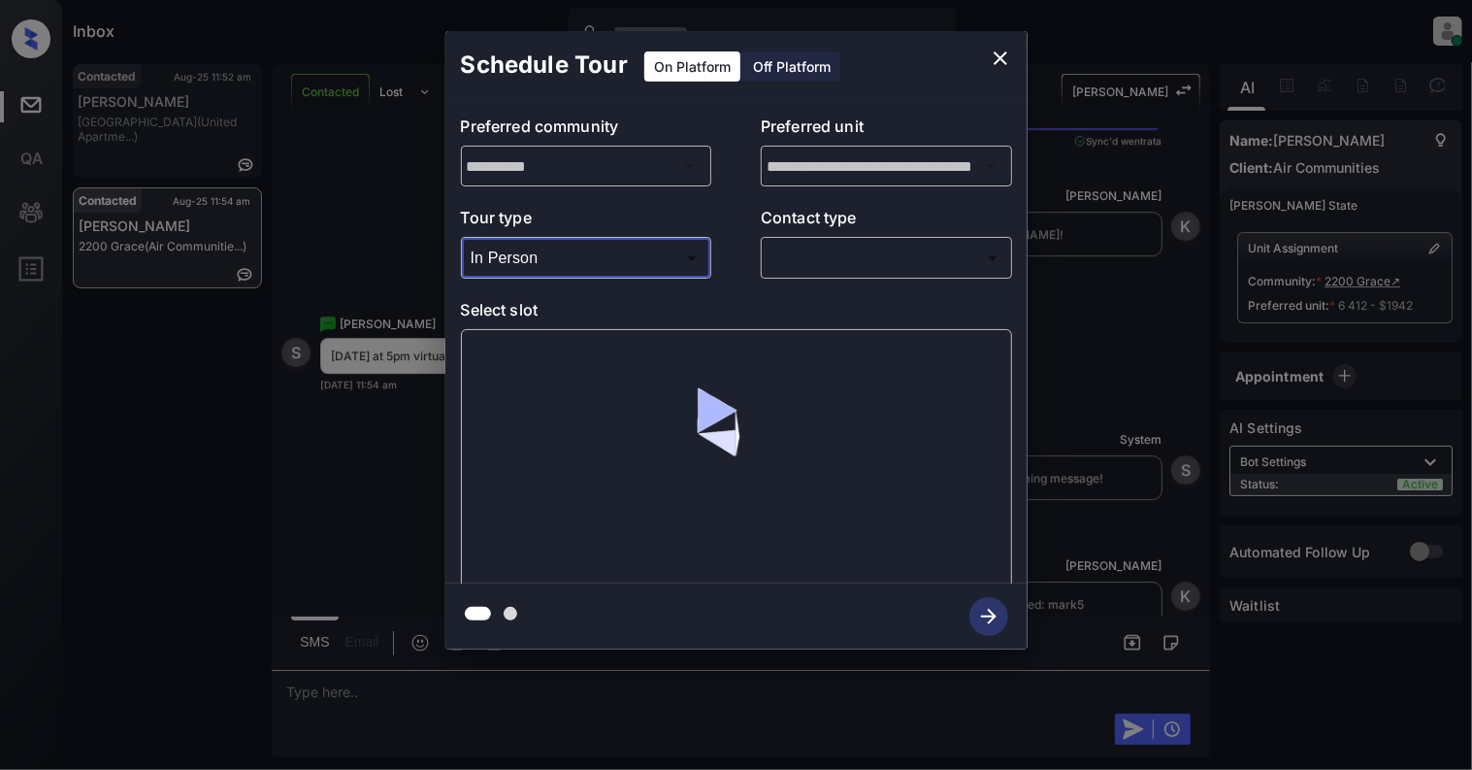
click at [482, 284] on div "**********" at bounding box center [736, 341] width 582 height 484
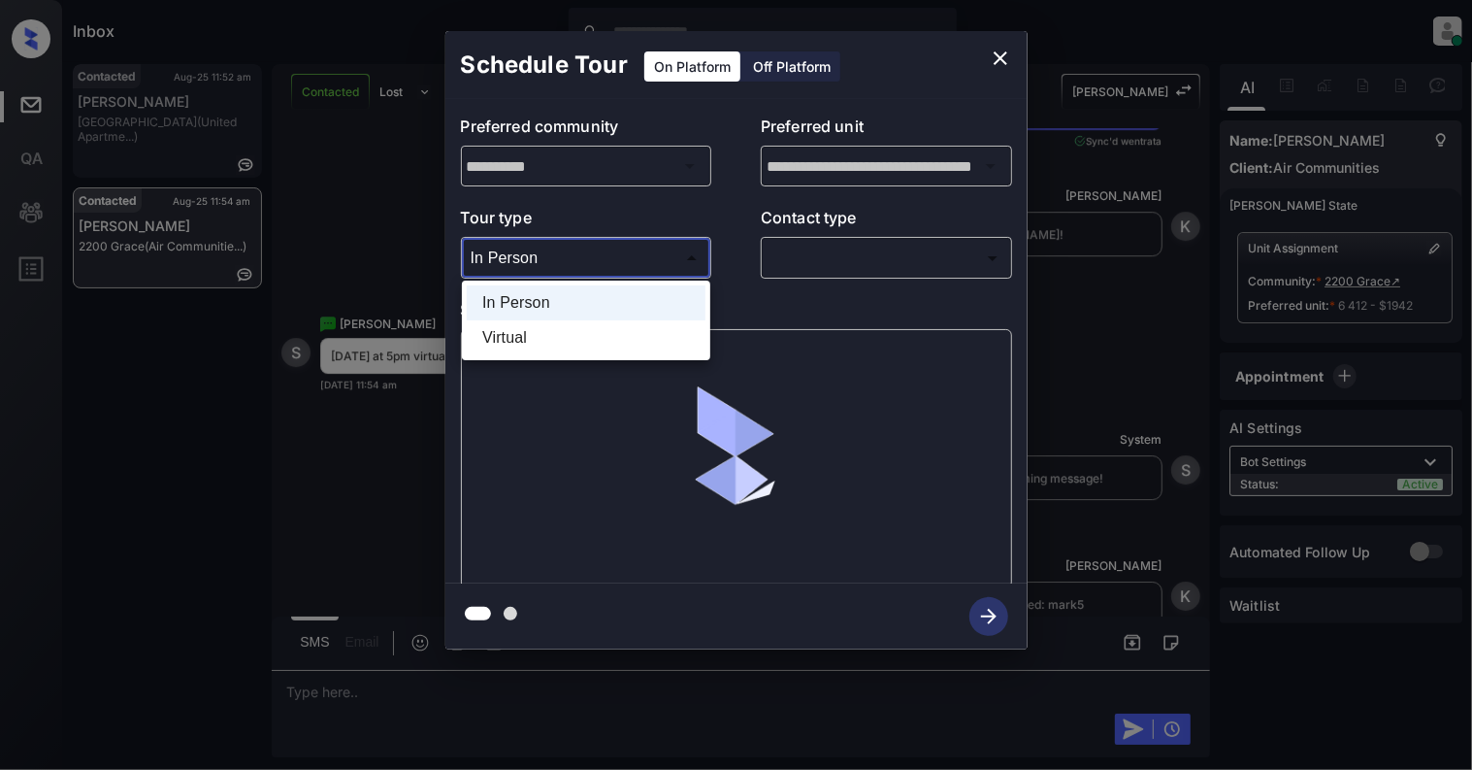
click at [534, 265] on body "Inbox [PERSON_NAME] Online Set yourself offline Set yourself on break Profile S…" at bounding box center [736, 385] width 1472 height 770
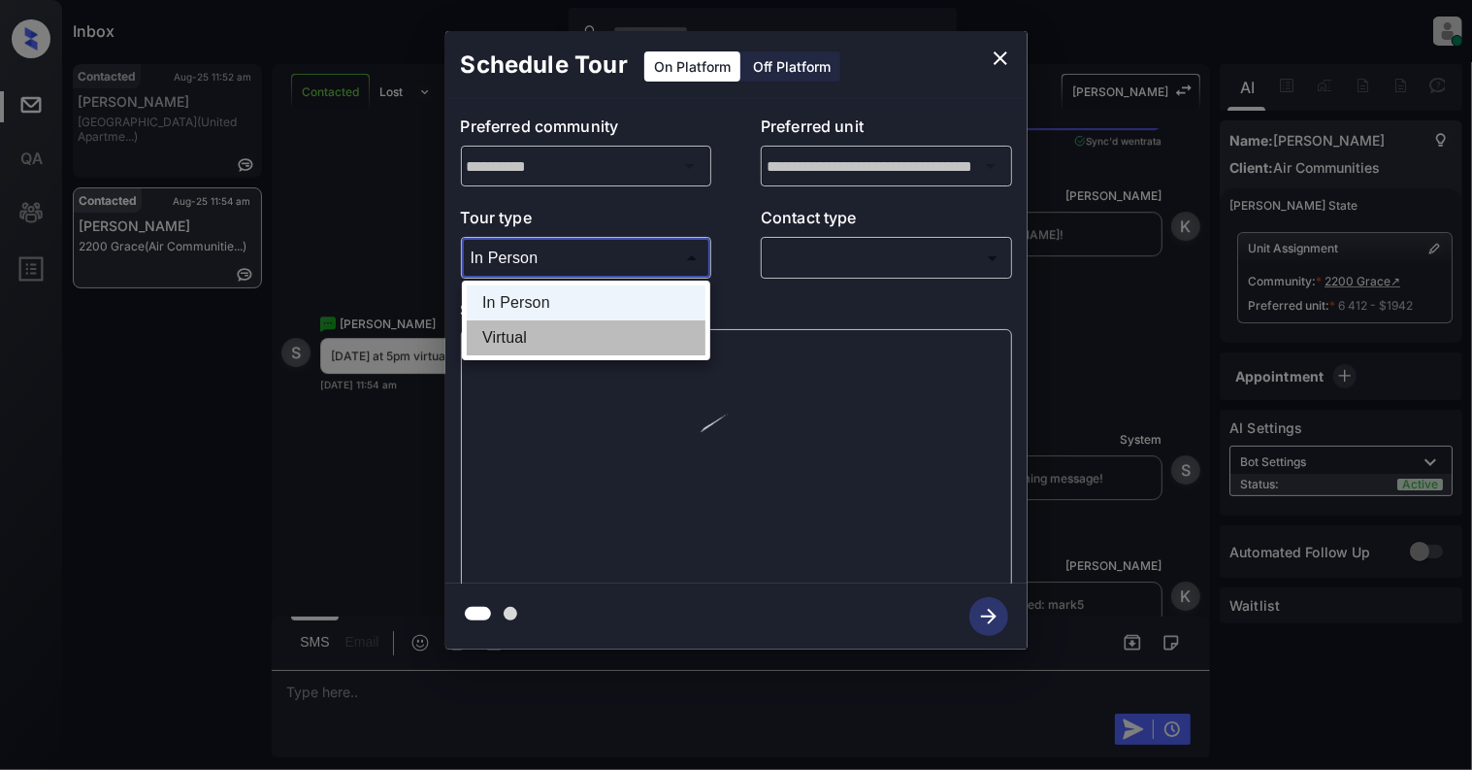
click at [522, 324] on li "Virtual" at bounding box center [586, 337] width 239 height 35
type input "*******"
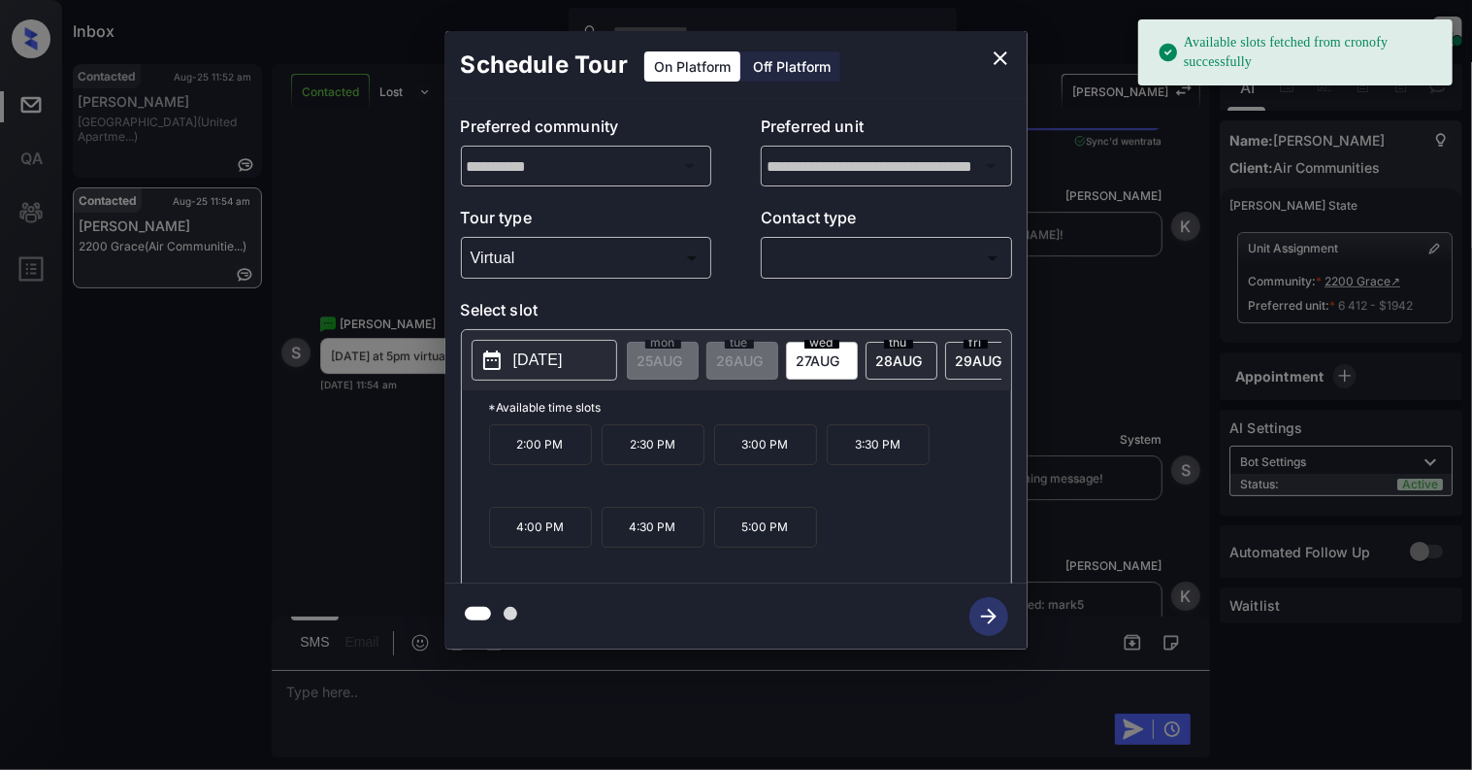
drag, startPoint x: 843, startPoint y: 280, endPoint x: 848, endPoint y: 262, distance: 19.1
click at [847, 270] on div "**********" at bounding box center [736, 341] width 582 height 484
click at [858, 248] on body "Available slots fetched from cronofy successfully Inbox [PERSON_NAME] Online Se…" at bounding box center [736, 385] width 1472 height 770
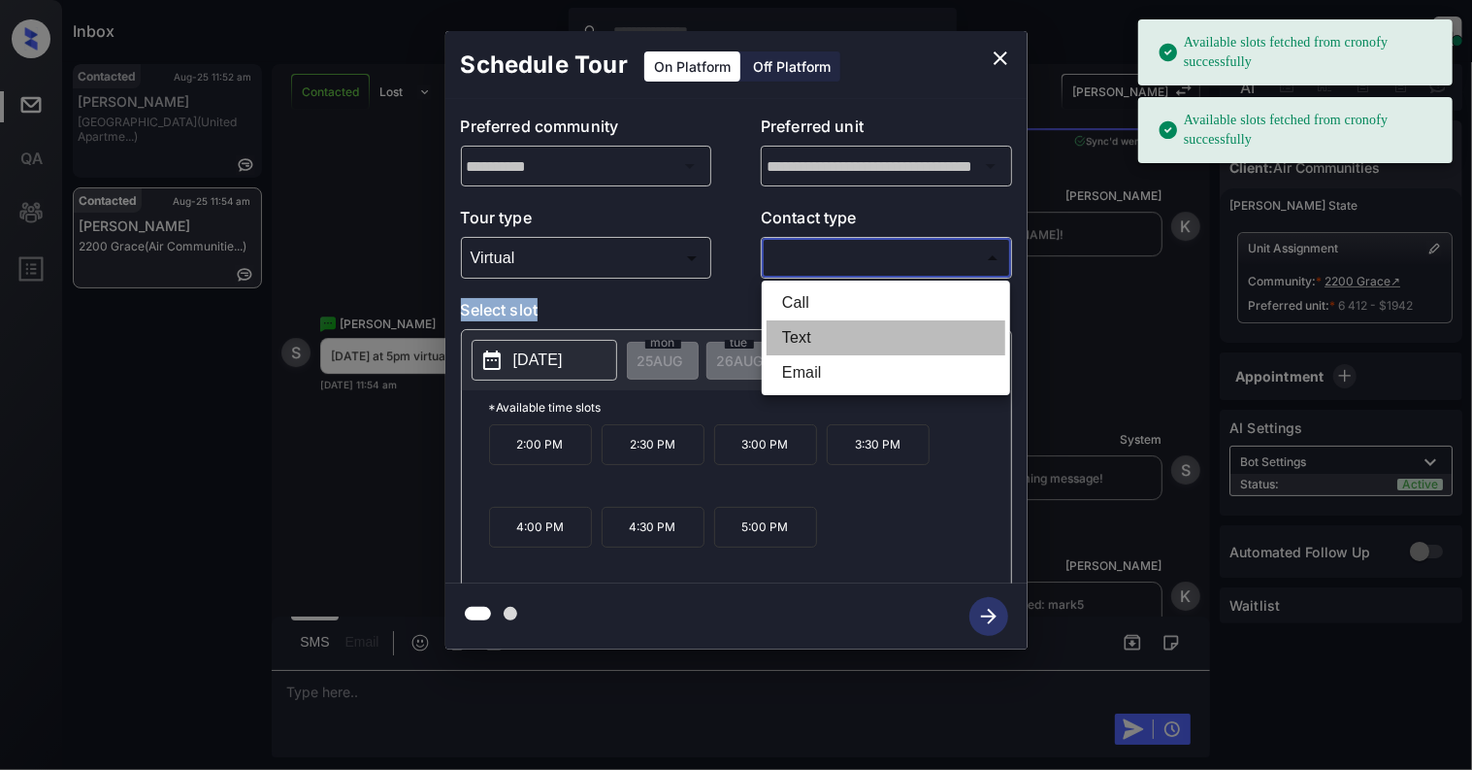
click at [812, 343] on li "Text" at bounding box center [886, 337] width 239 height 35
type input "****"
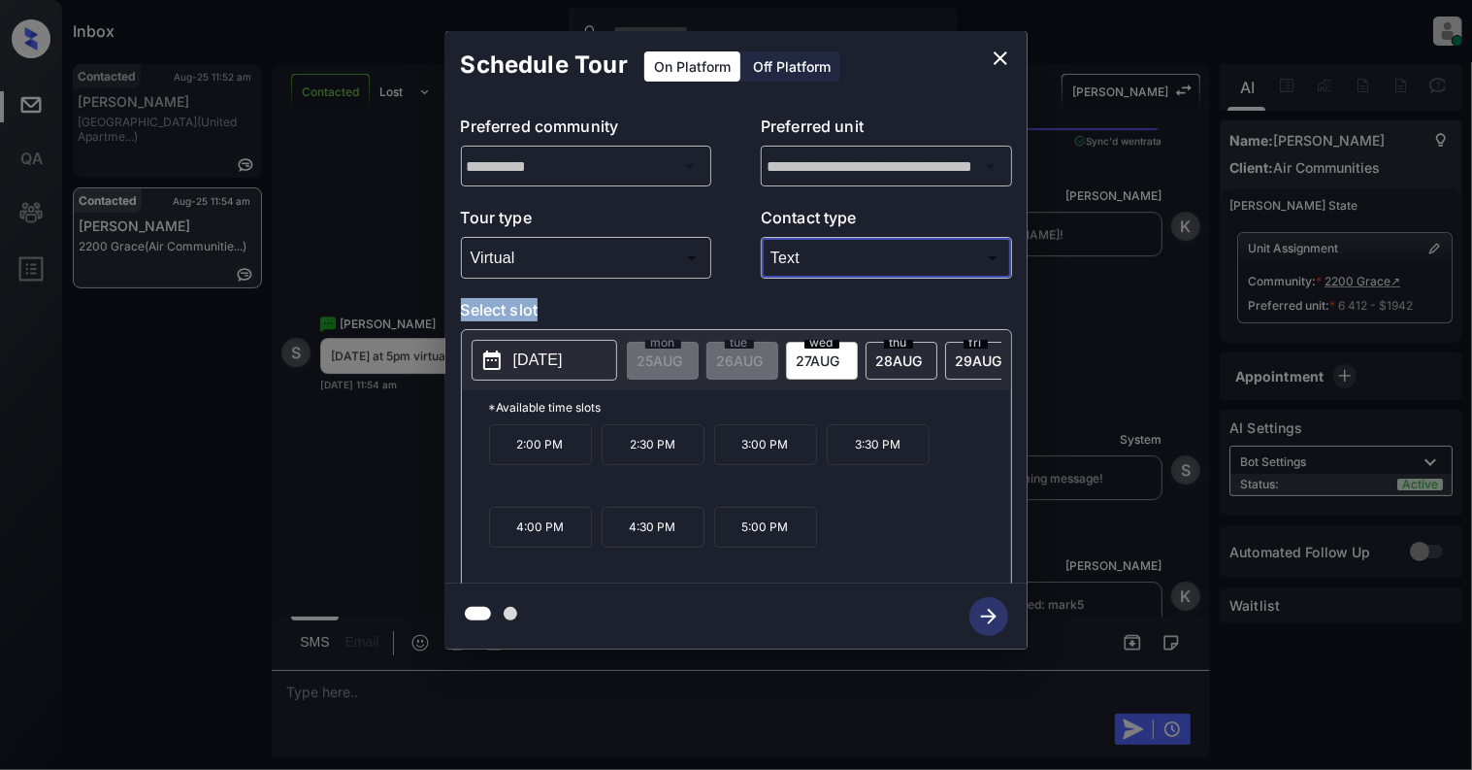
click at [497, 343] on button "[DATE]" at bounding box center [545, 360] width 146 height 41
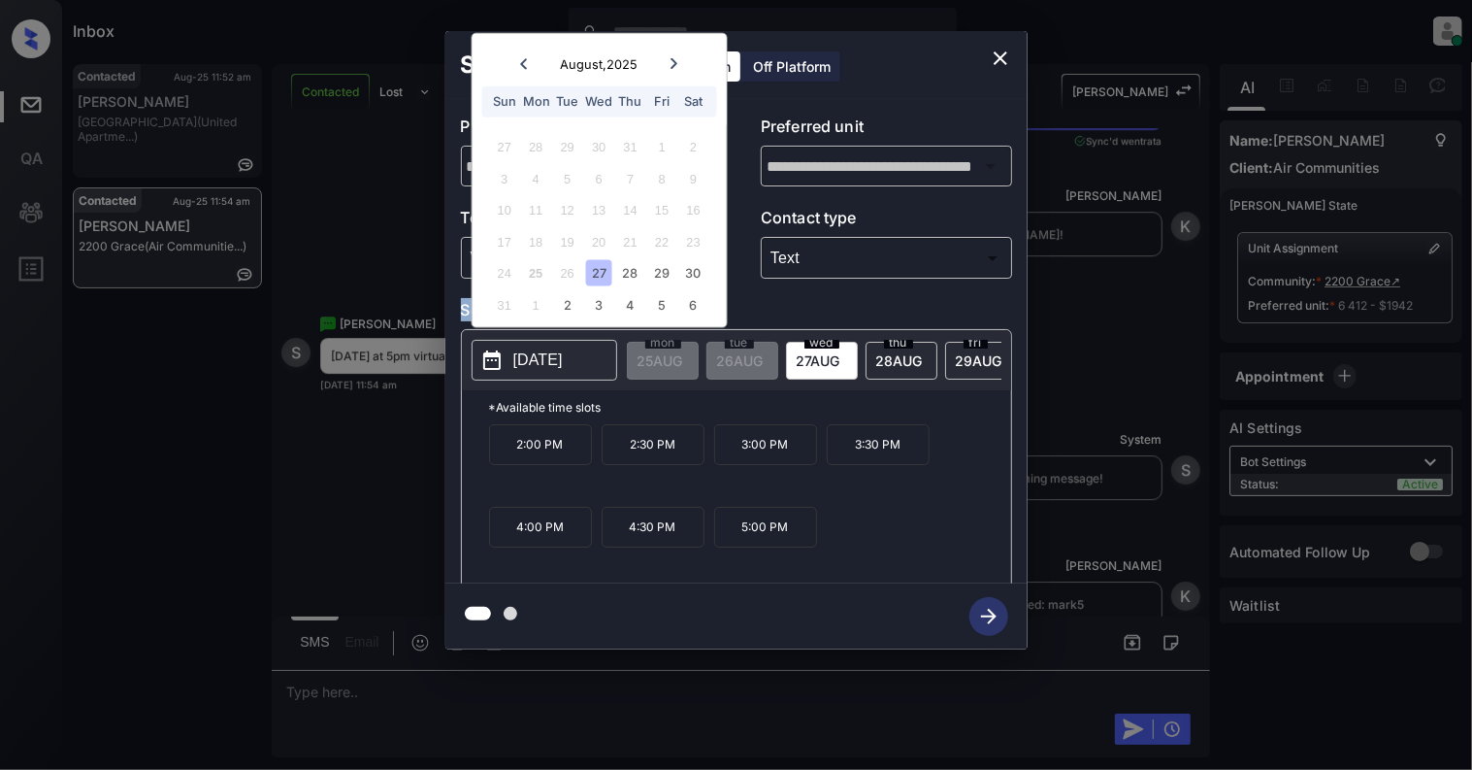
click at [520, 357] on p "[DATE]" at bounding box center [537, 359] width 49 height 23
click at [987, 52] on button "close" at bounding box center [1000, 58] width 39 height 39
